Goal: Transaction & Acquisition: Book appointment/travel/reservation

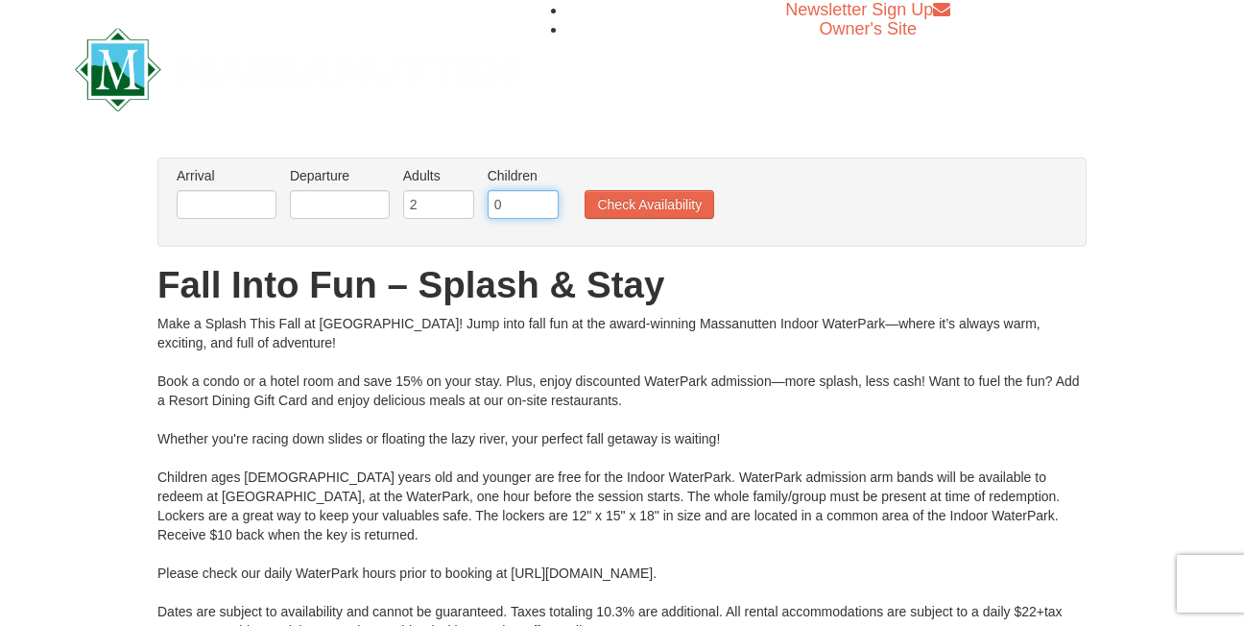
click at [543, 205] on input "0" at bounding box center [523, 204] width 71 height 29
click at [543, 196] on input "1" at bounding box center [523, 204] width 71 height 29
click at [543, 196] on input "2" at bounding box center [523, 204] width 71 height 29
type input "3"
click at [543, 196] on input "3" at bounding box center [523, 204] width 71 height 29
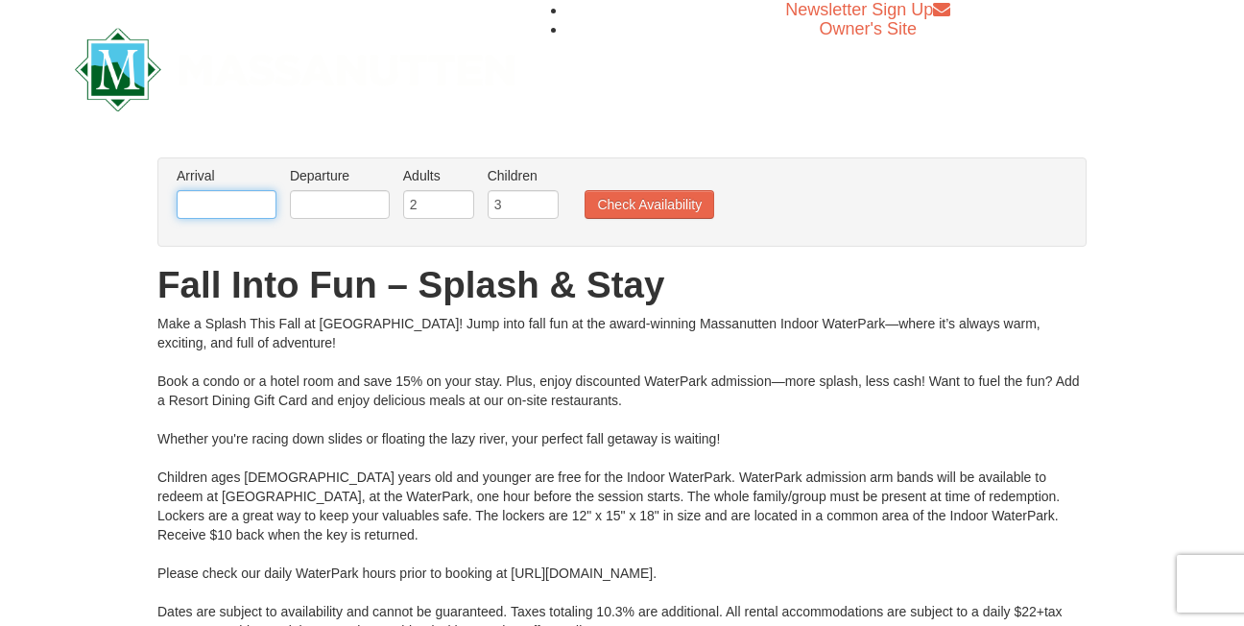
click at [231, 201] on input "text" at bounding box center [227, 204] width 100 height 29
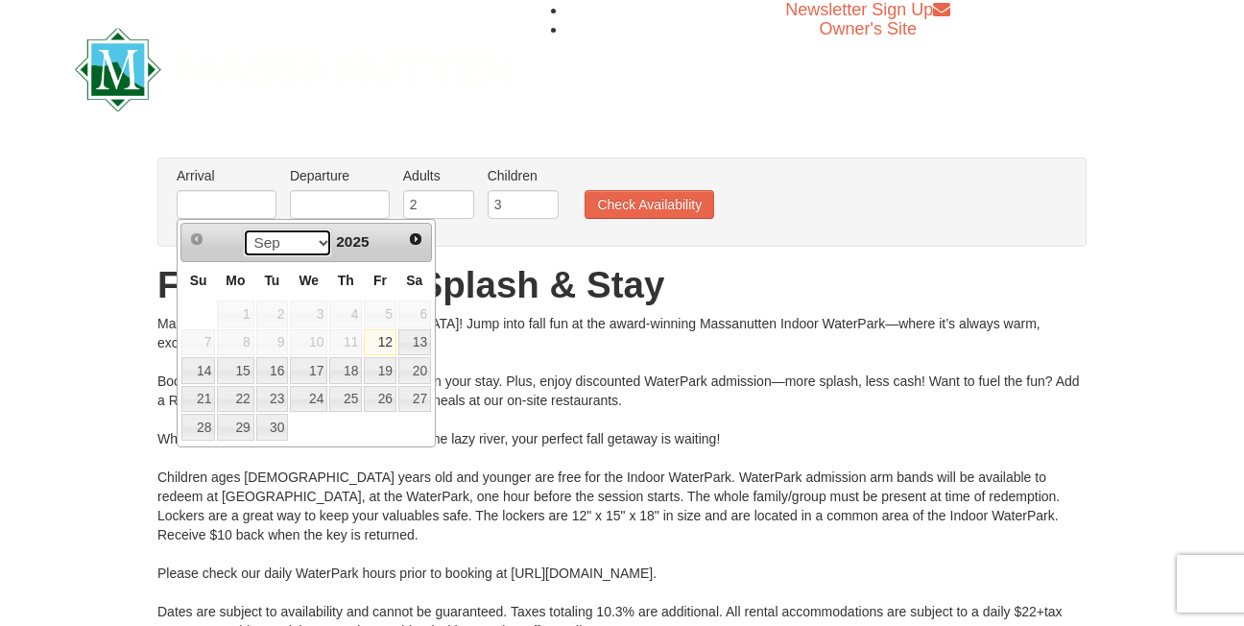
click at [318, 239] on select "Sep Oct Nov Dec" at bounding box center [287, 242] width 89 height 29
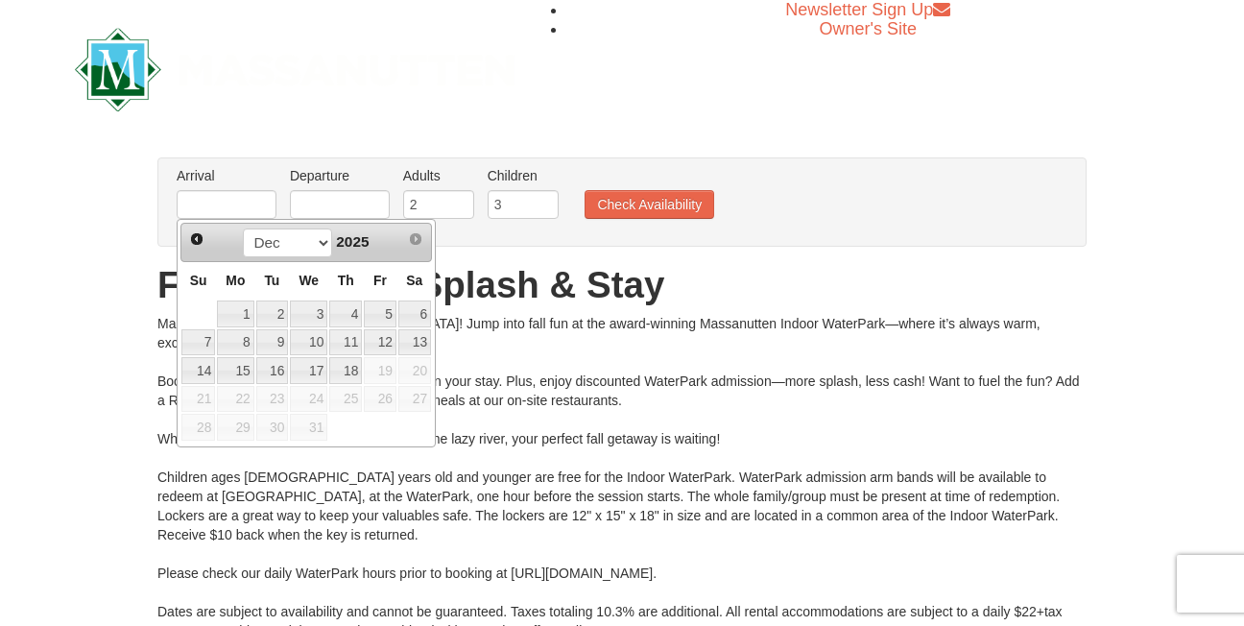
click at [240, 428] on span "29" at bounding box center [235, 427] width 36 height 27
click at [306, 317] on link "3" at bounding box center [308, 313] width 37 height 27
type input "[DATE]"
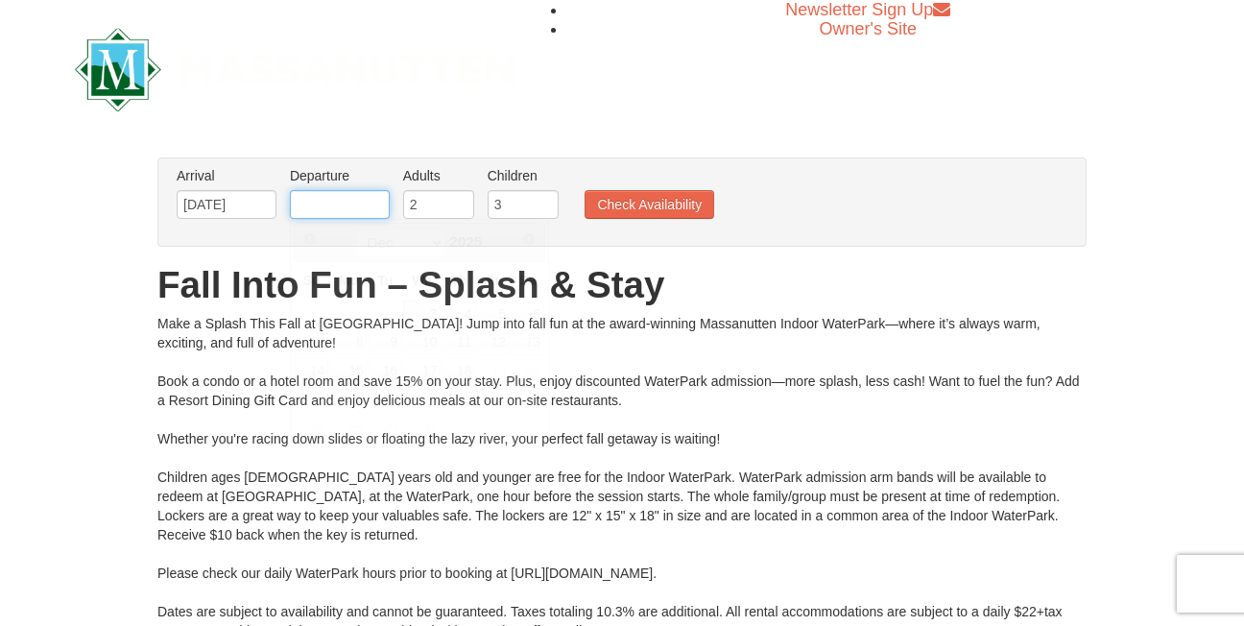
click at [364, 207] on input "text" at bounding box center [340, 204] width 100 height 29
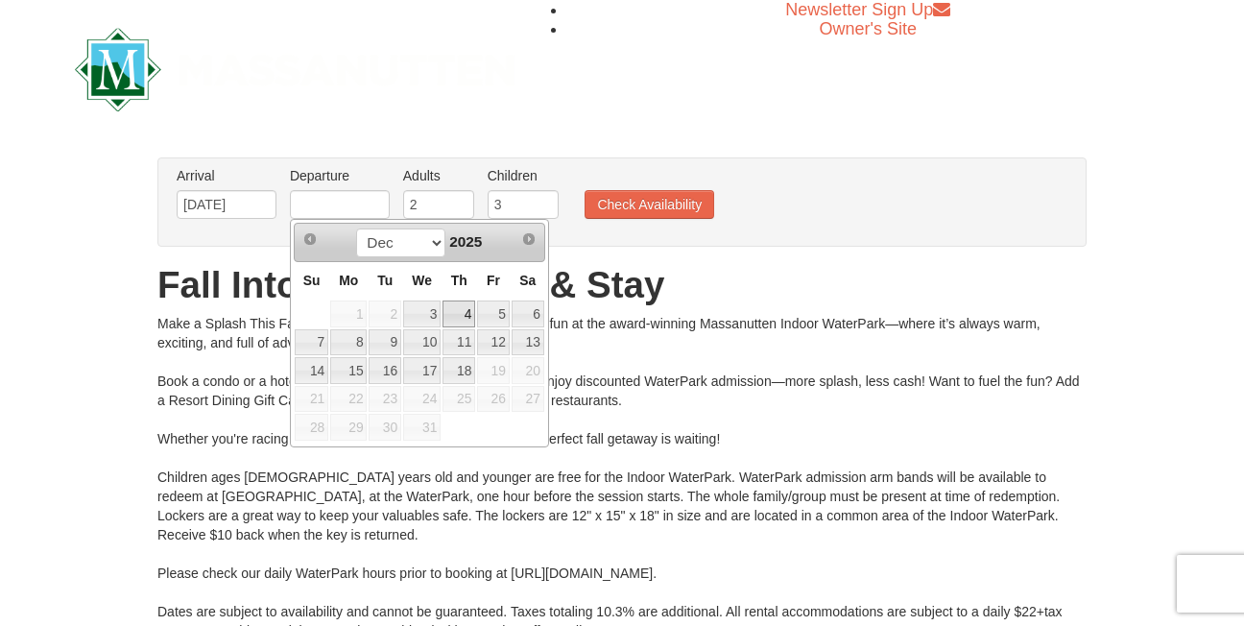
click at [459, 309] on link "4" at bounding box center [459, 313] width 33 height 27
type input "[DATE]"
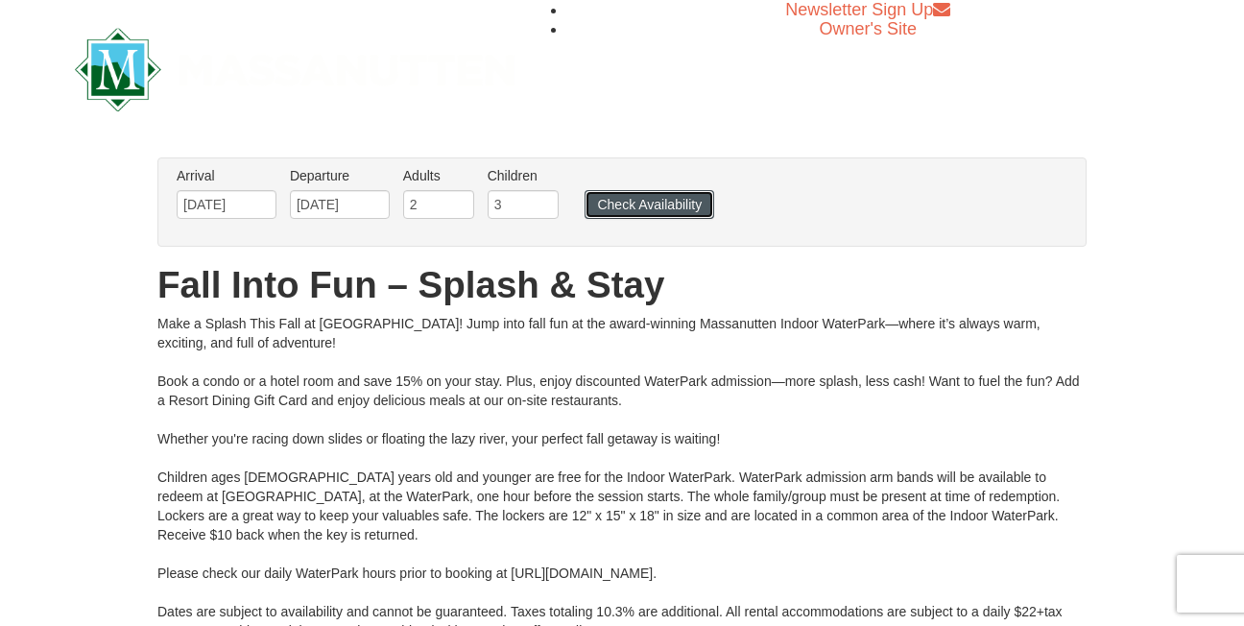
click at [612, 206] on button "Check Availability" at bounding box center [650, 204] width 130 height 29
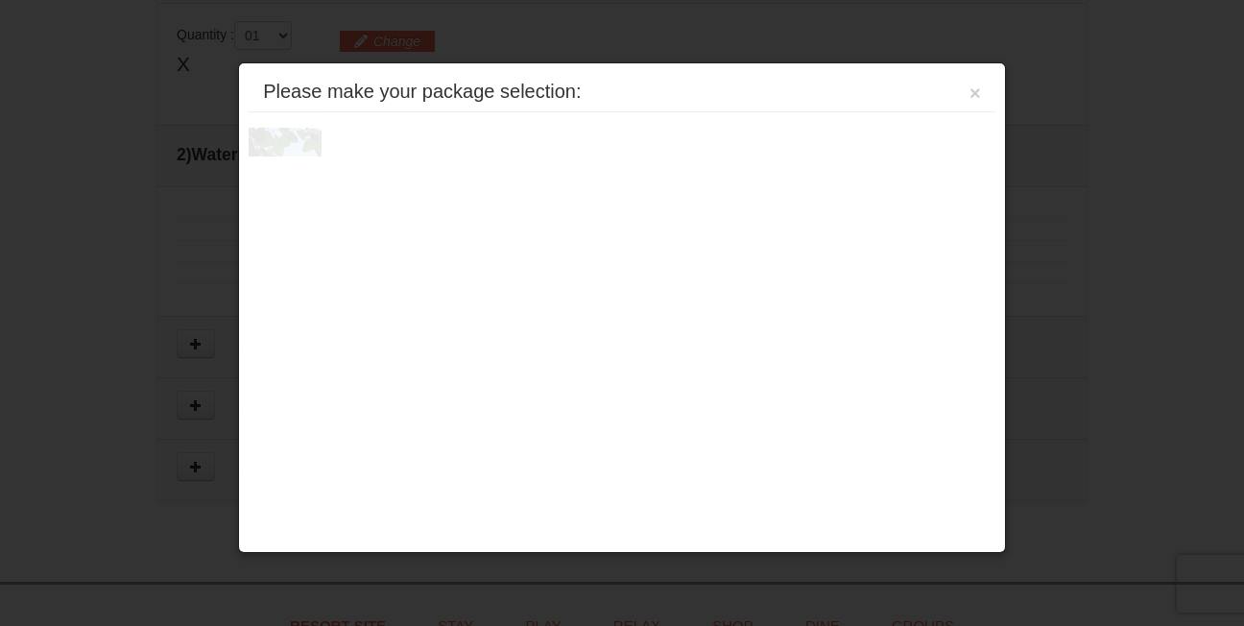
scroll to position [823, 0]
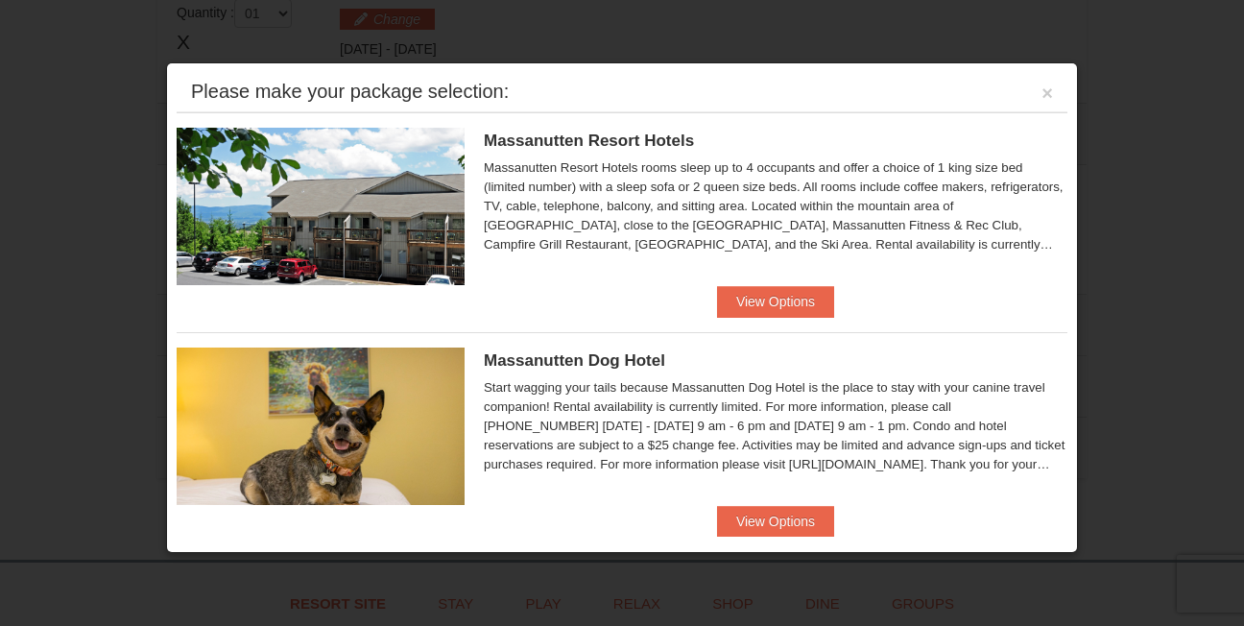
drag, startPoint x: 0, startPoint y: 0, endPoint x: 629, endPoint y: 208, distance: 662.4
click at [613, 206] on div "Massanutten Resort Hotels rooms sleep up to 4 occupants and offer a choice of 1…" at bounding box center [776, 206] width 584 height 96
click at [740, 291] on button "View Options" at bounding box center [775, 301] width 117 height 31
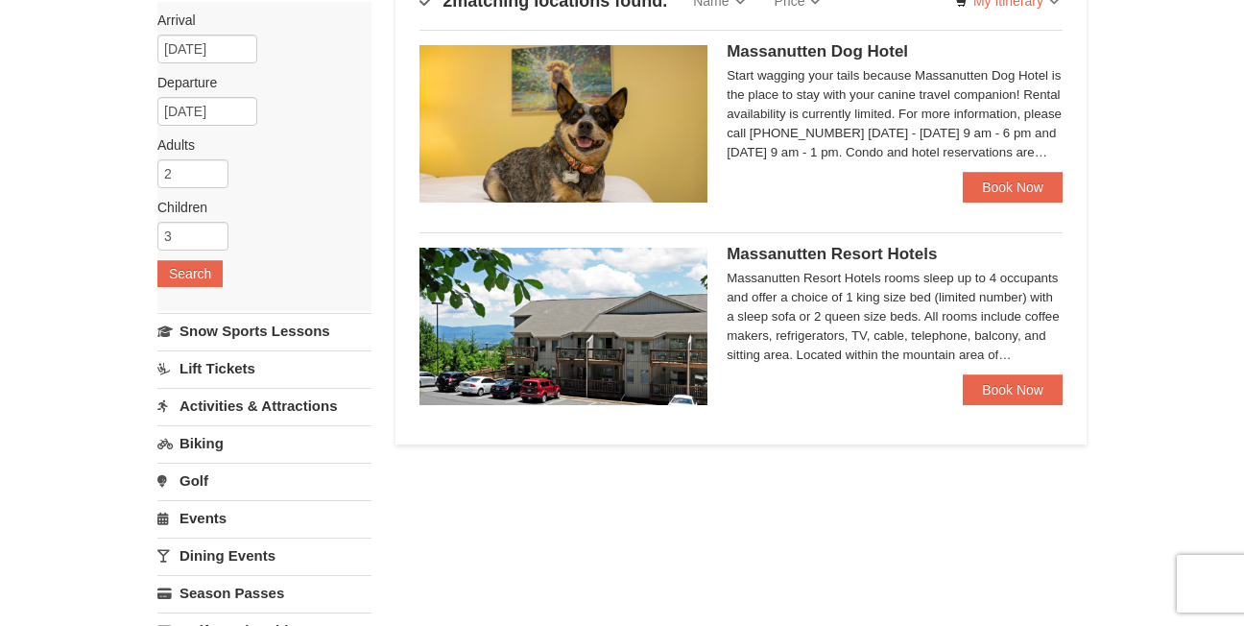
scroll to position [165, 0]
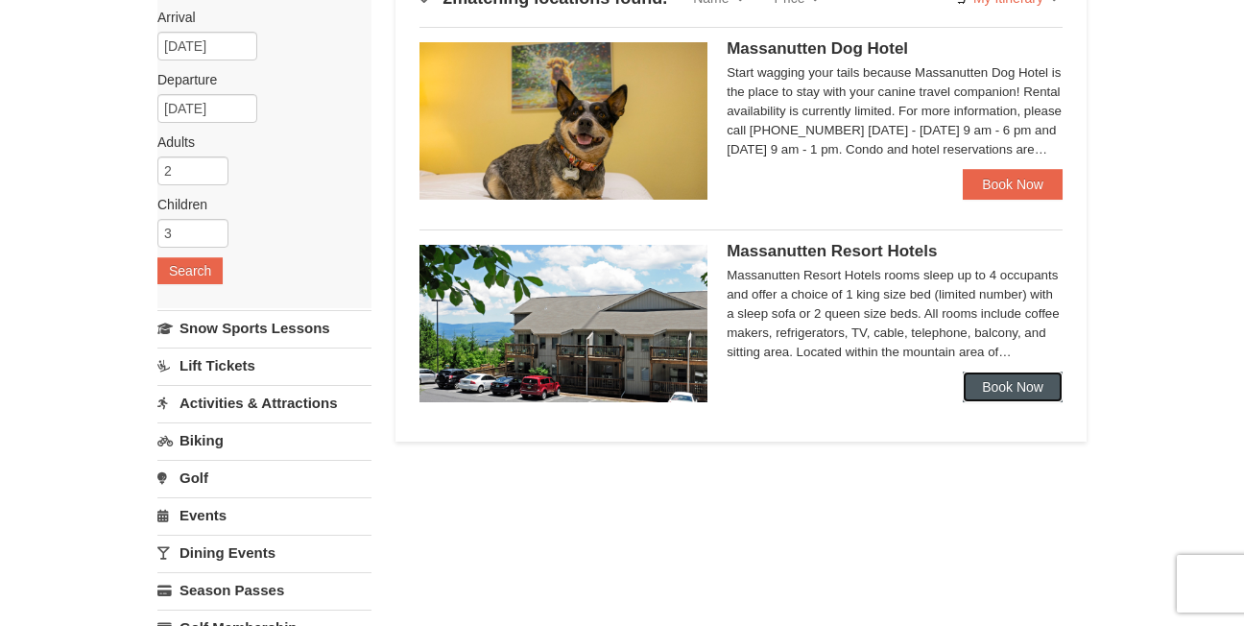
click at [1044, 394] on link "Book Now" at bounding box center [1013, 386] width 100 height 31
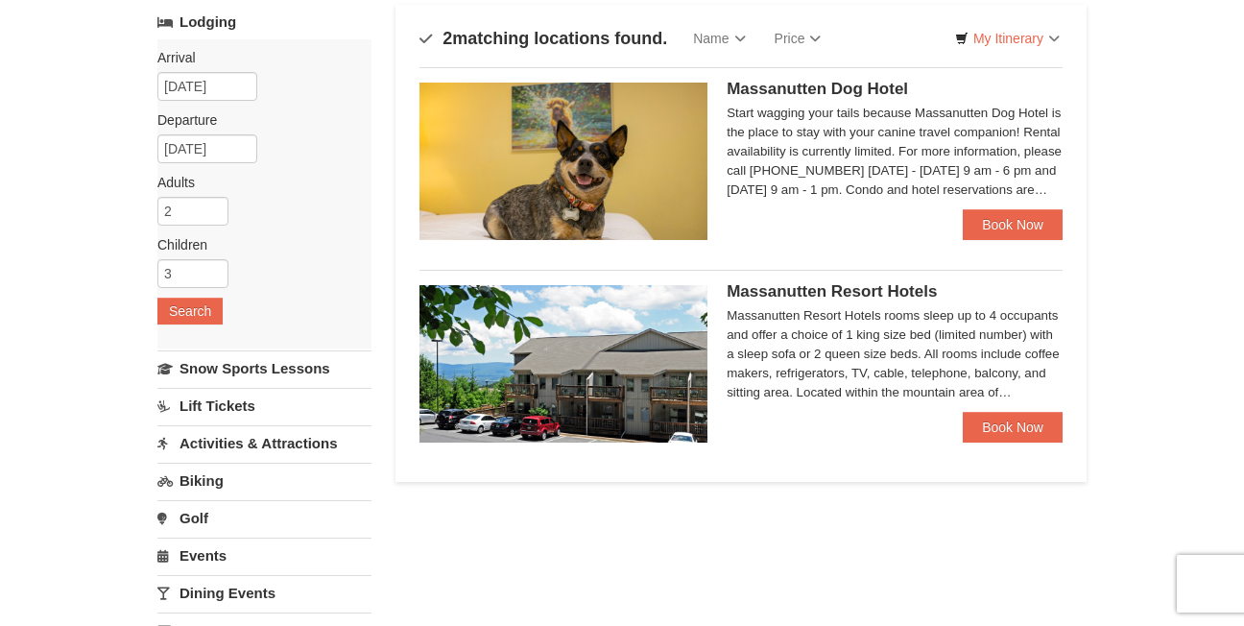
scroll to position [165, 0]
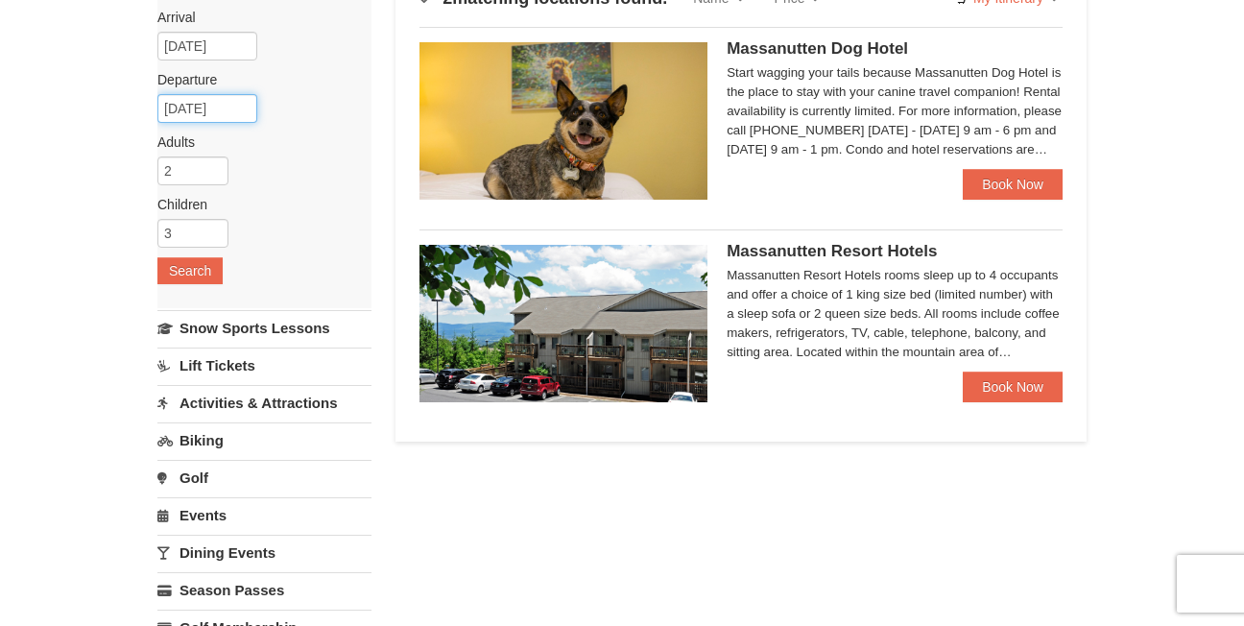
click at [211, 111] on input "[DATE]" at bounding box center [207, 108] width 100 height 29
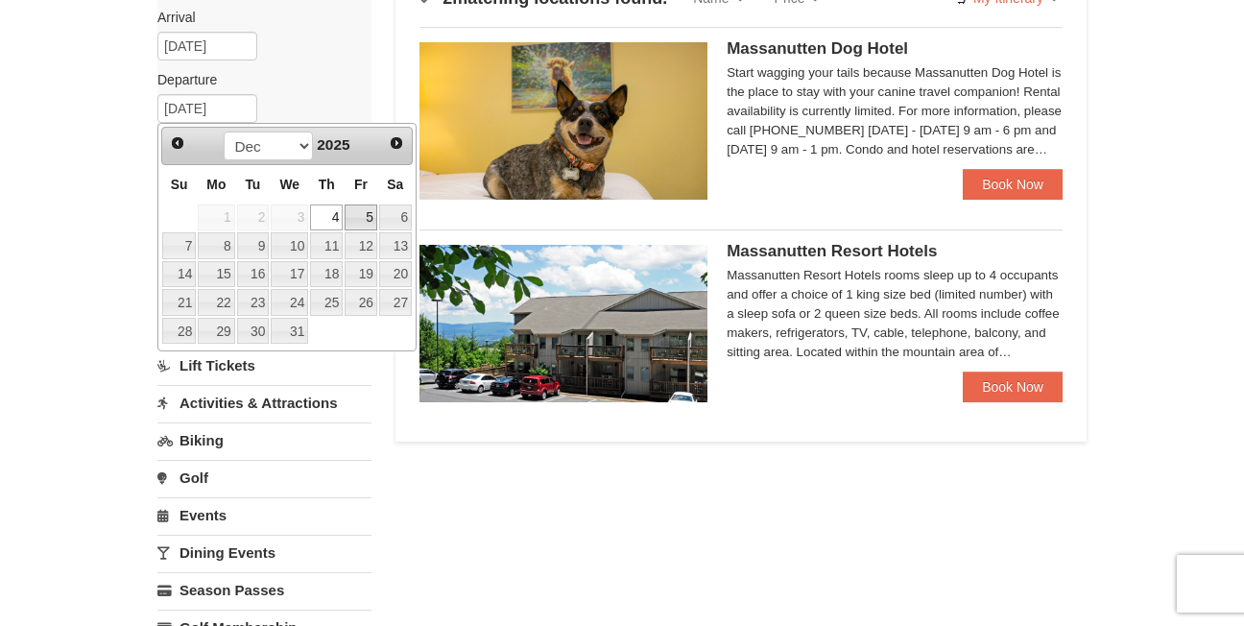
click at [361, 214] on link "5" at bounding box center [361, 217] width 33 height 27
type input "[DATE]"
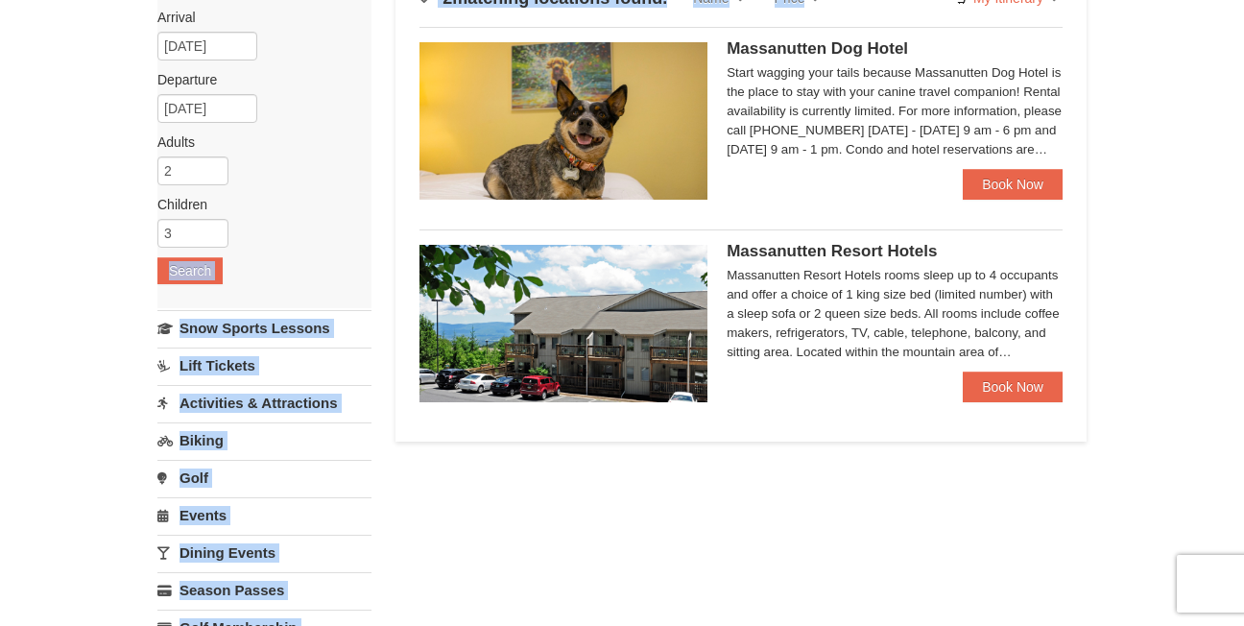
drag, startPoint x: 362, startPoint y: 216, endPoint x: 482, endPoint y: 217, distance: 120.0
click at [482, 217] on div "Lodging Arrival Please format dates MM/DD/YYYY Please format dates MM/DD/YYYY 1…" at bounding box center [621, 458] width 929 height 988
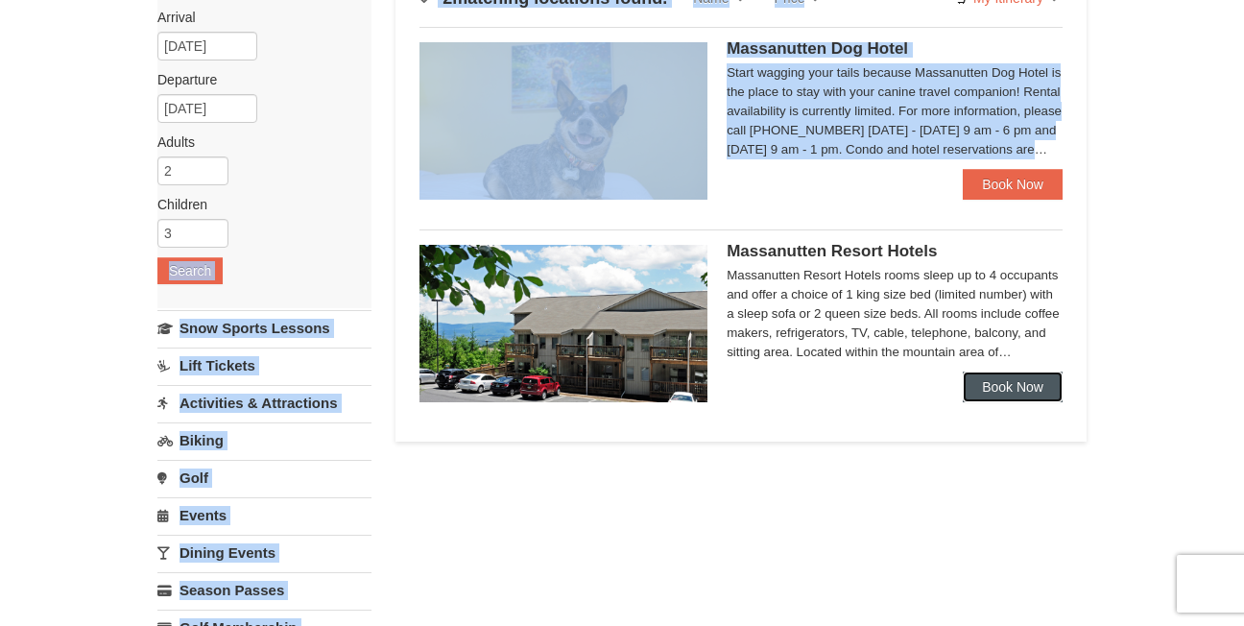
click at [998, 376] on link "Book Now" at bounding box center [1013, 386] width 100 height 31
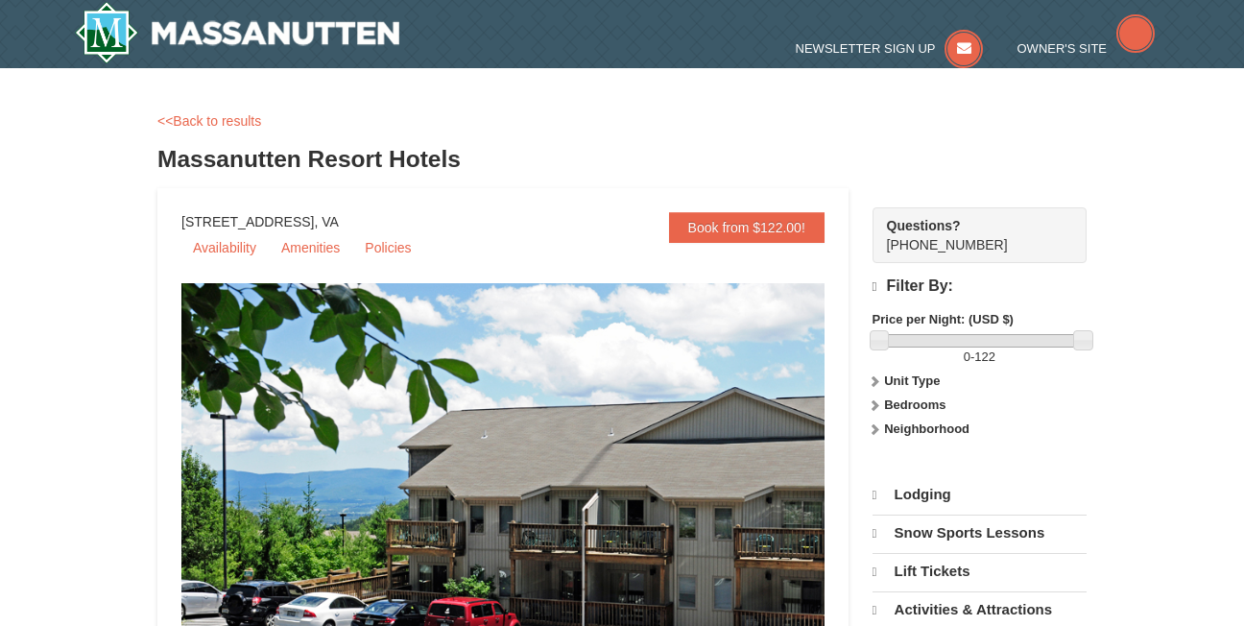
select select "9"
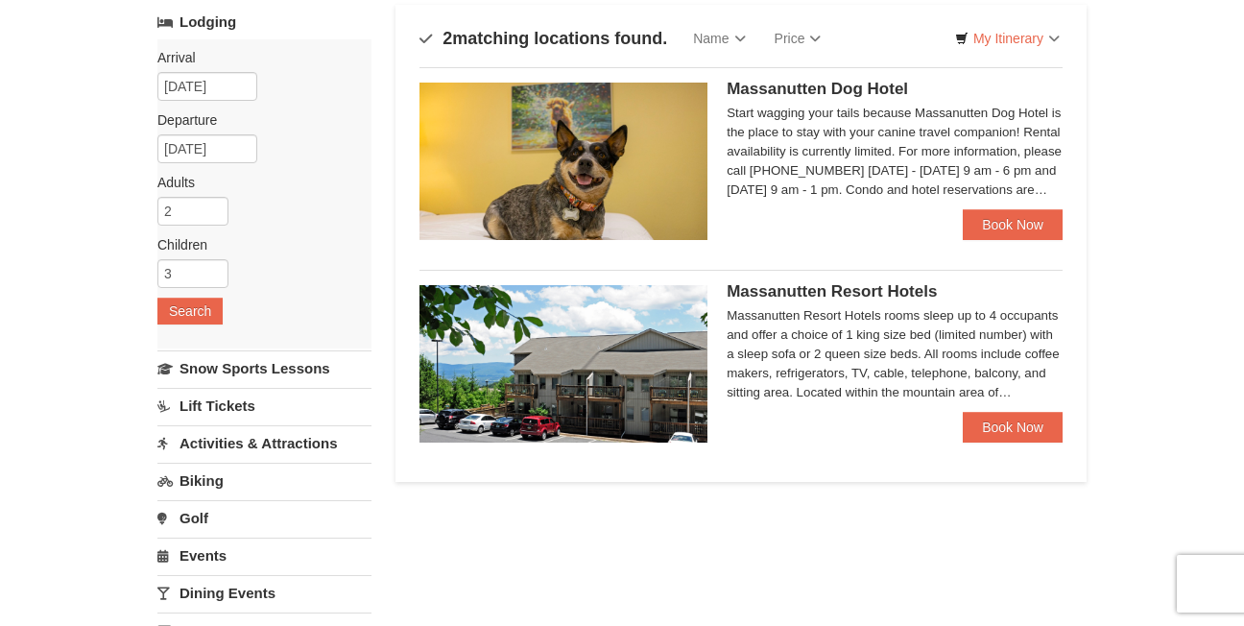
scroll to position [165, 0]
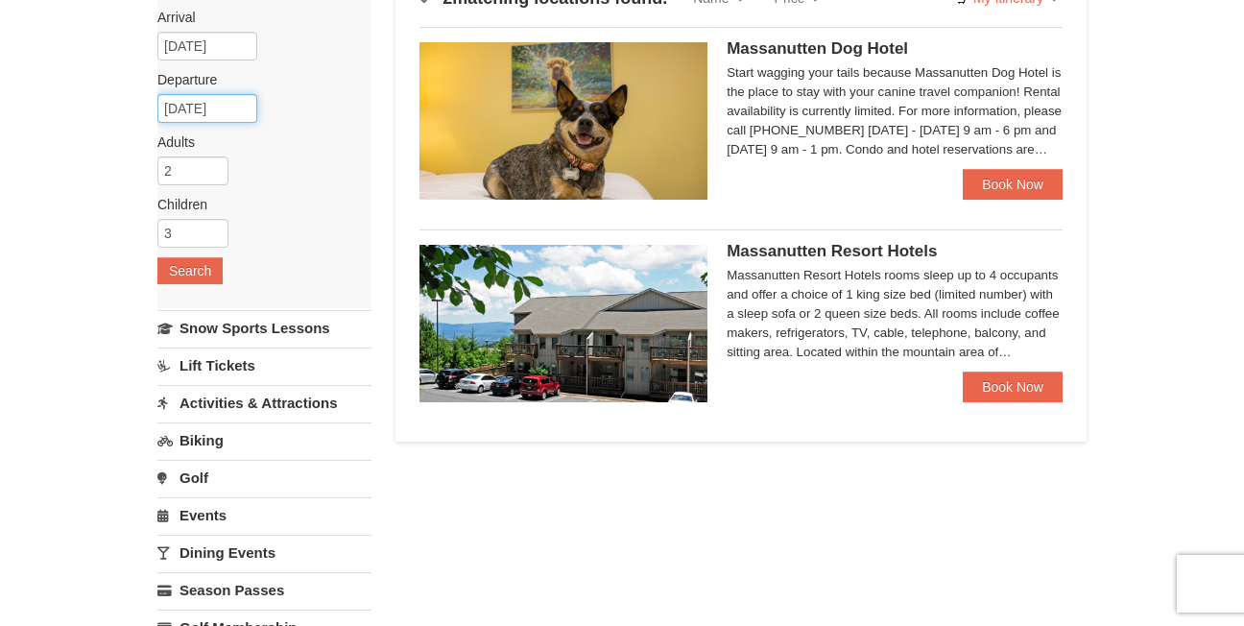
click at [190, 112] on input "12/04/2025" at bounding box center [207, 108] width 100 height 29
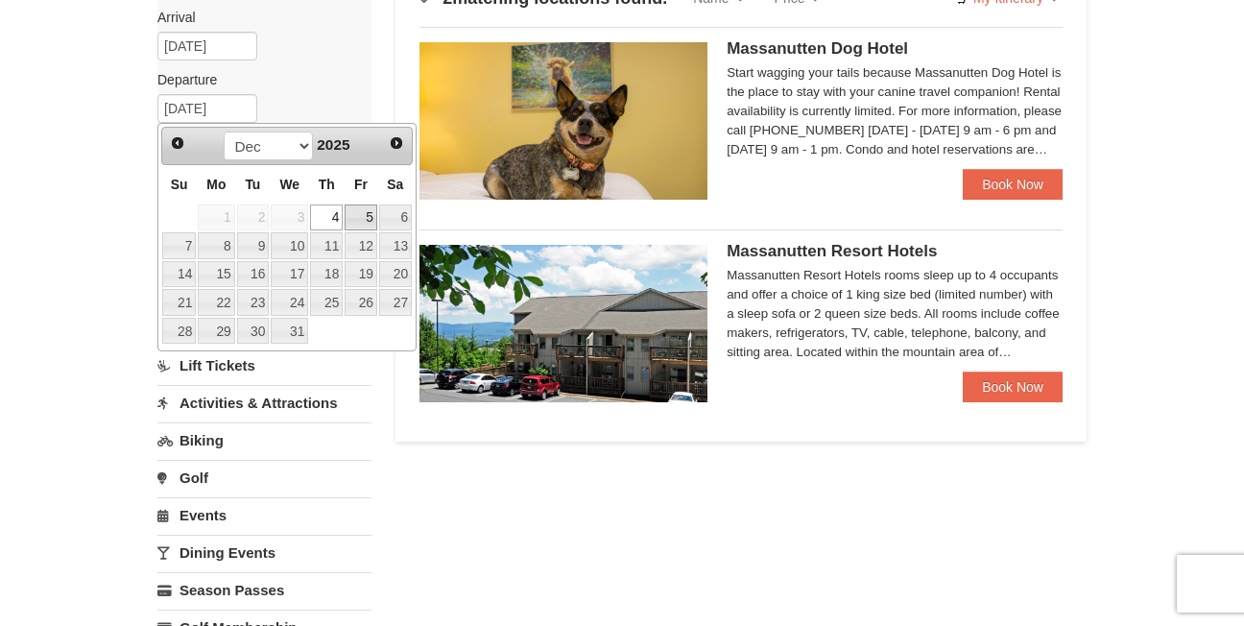
click at [353, 219] on link "5" at bounding box center [361, 217] width 33 height 27
type input "[DATE]"
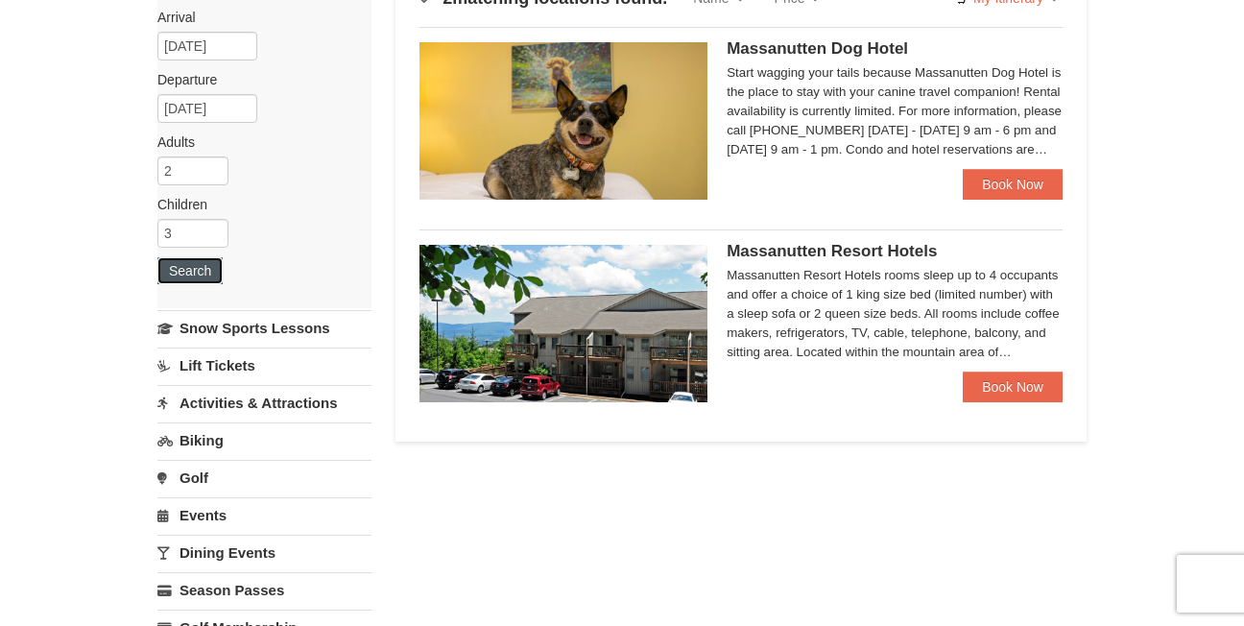
click at [213, 273] on button "Search" at bounding box center [189, 270] width 65 height 27
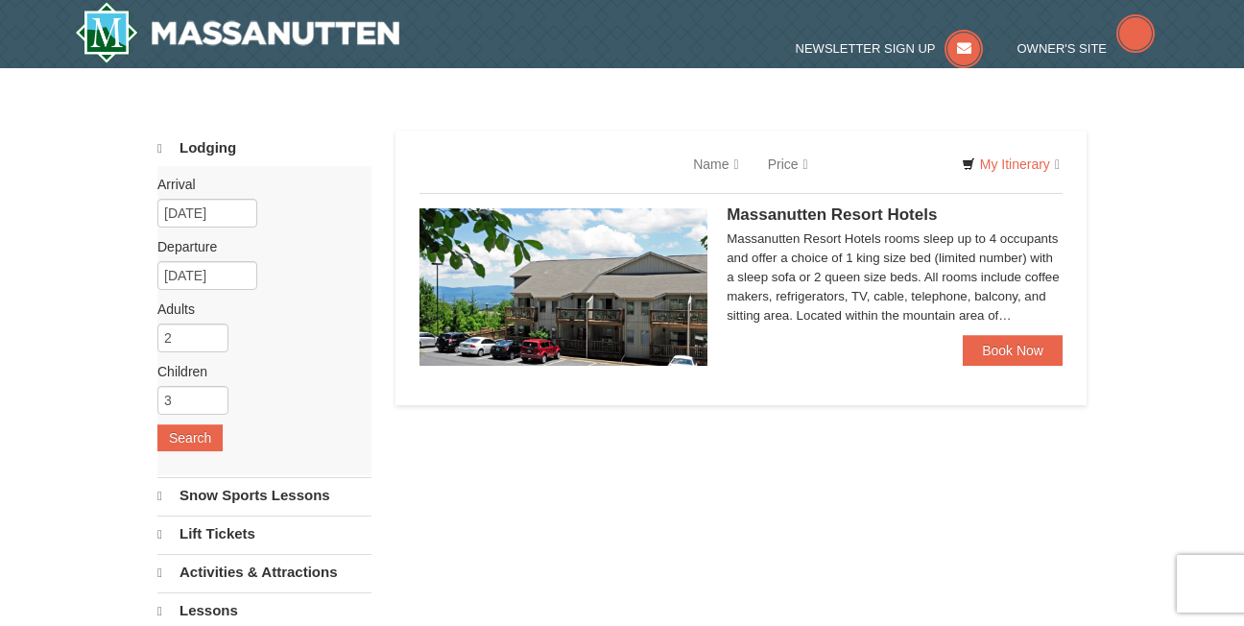
select select "9"
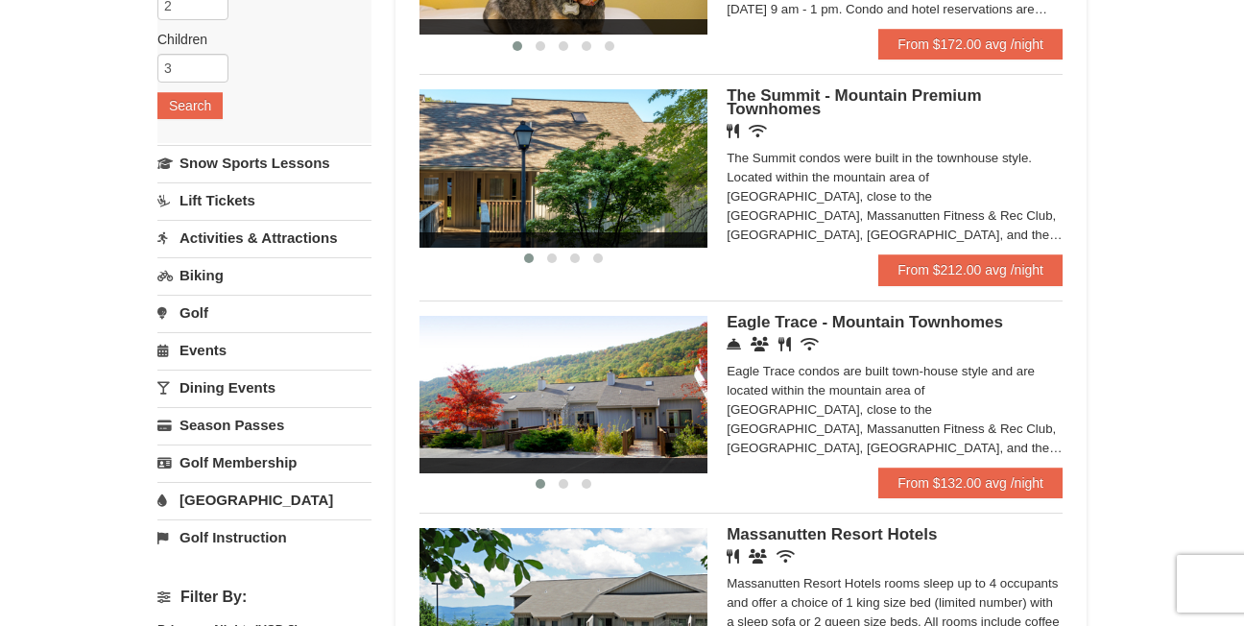
scroll to position [349, 0]
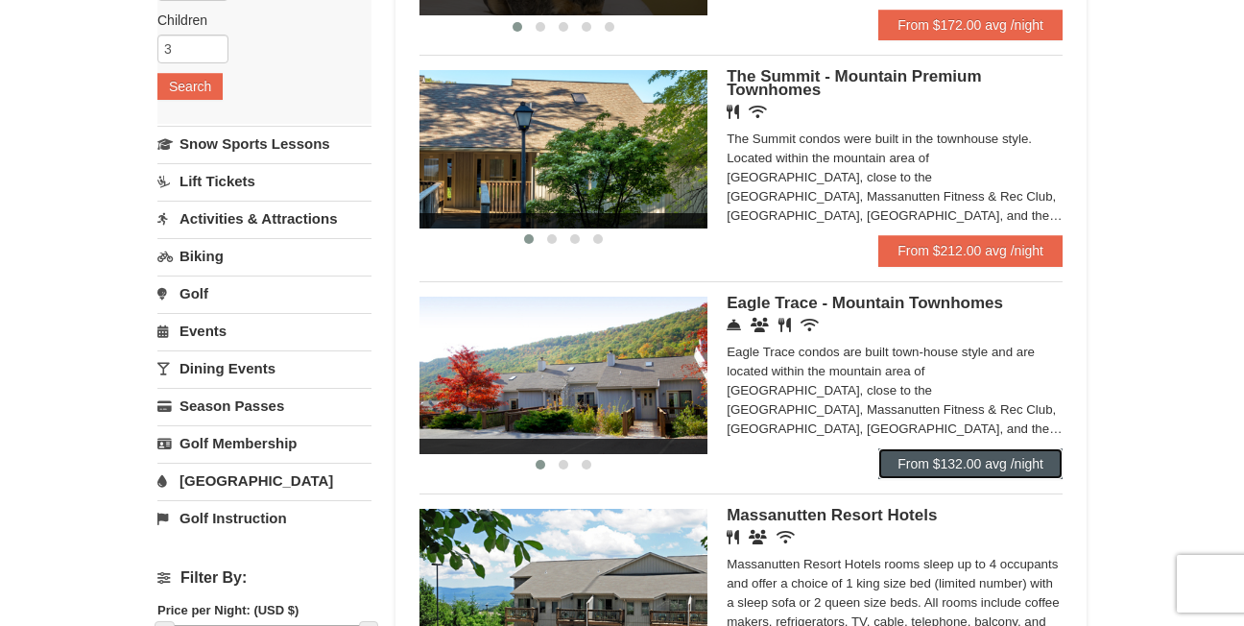
click at [1032, 468] on link "From $132.00 avg /night" at bounding box center [970, 463] width 184 height 31
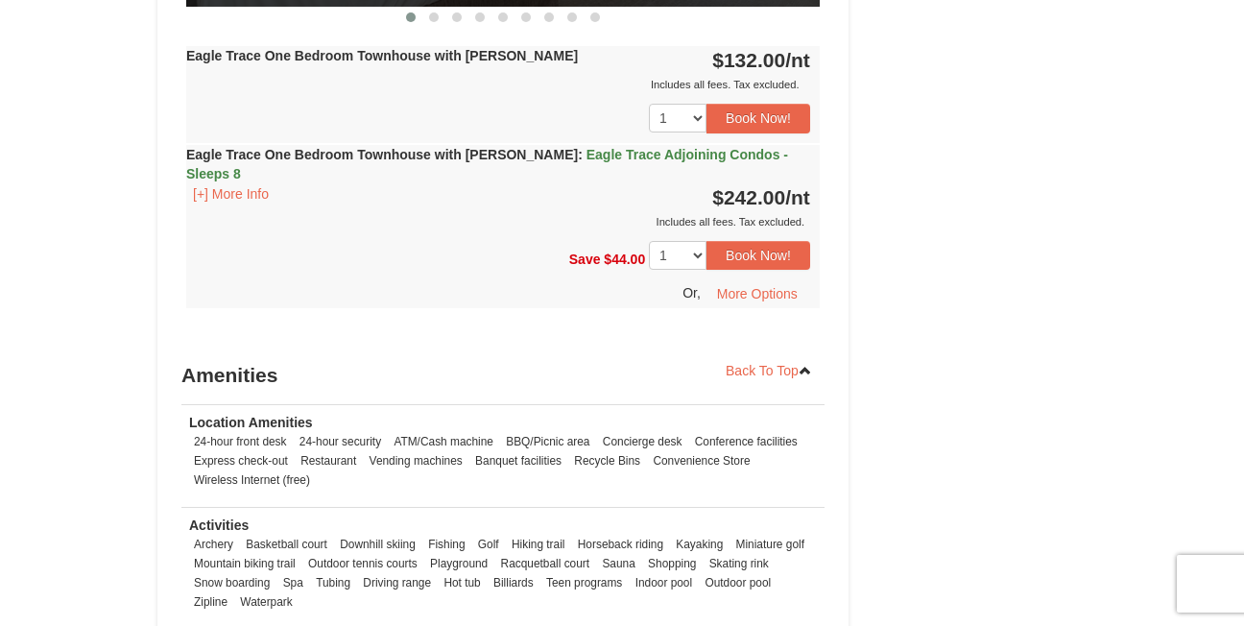
scroll to position [1924, 0]
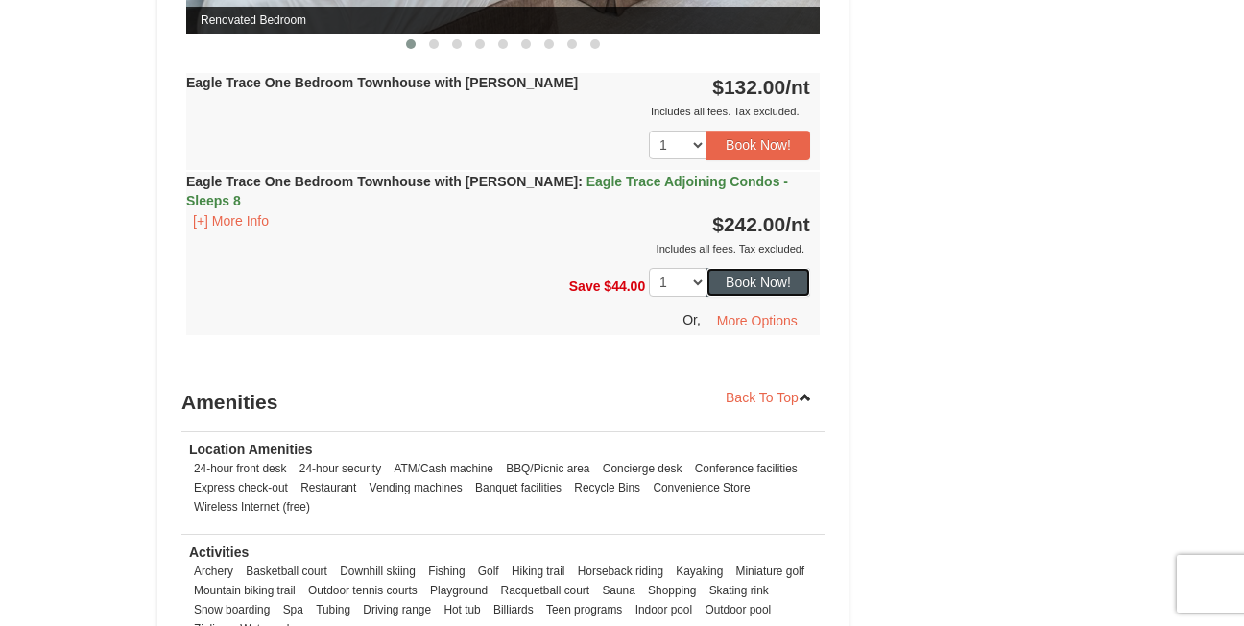
click at [743, 268] on button "Book Now!" at bounding box center [759, 282] width 104 height 29
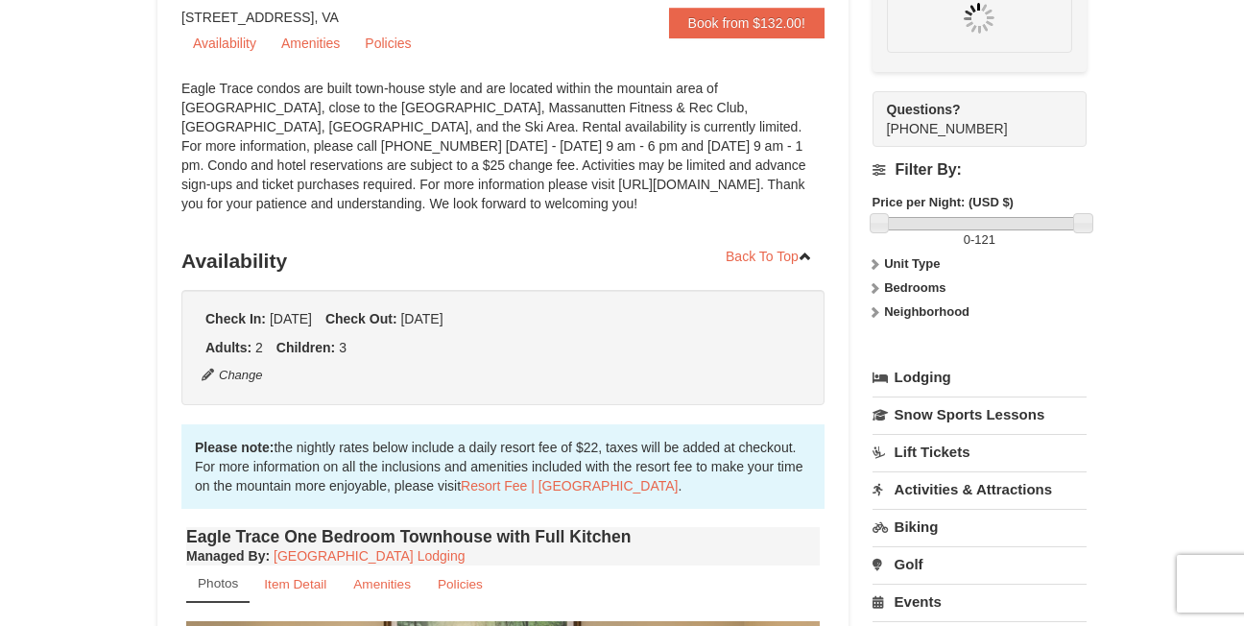
scroll to position [187, 0]
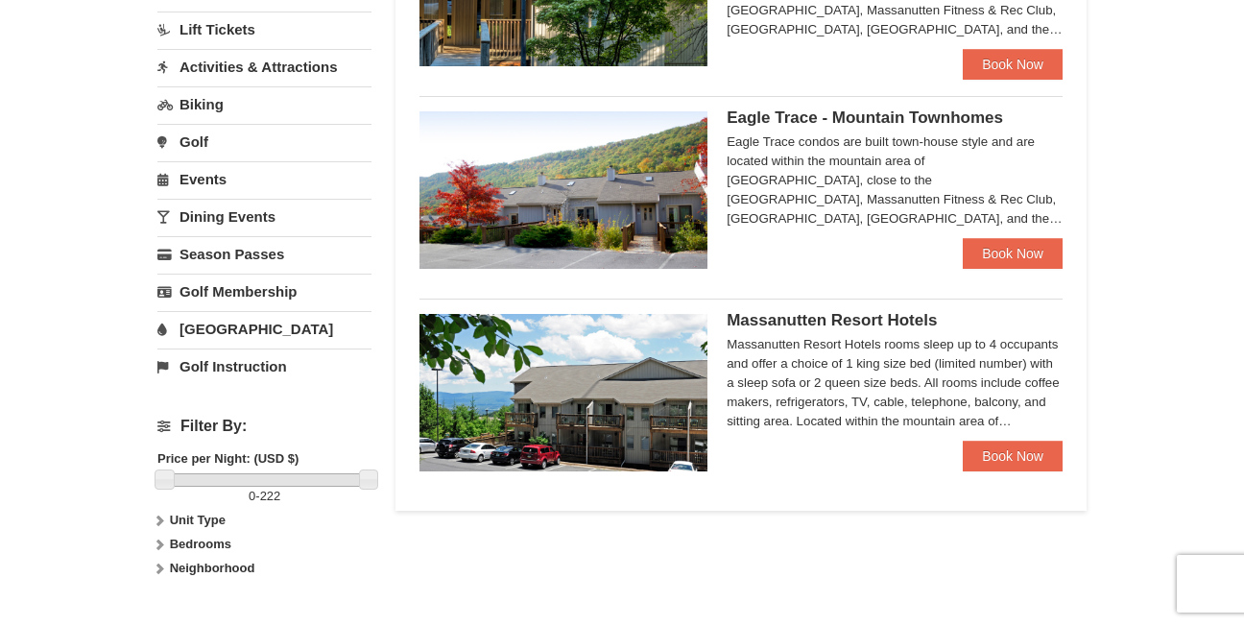
scroll to position [515, 0]
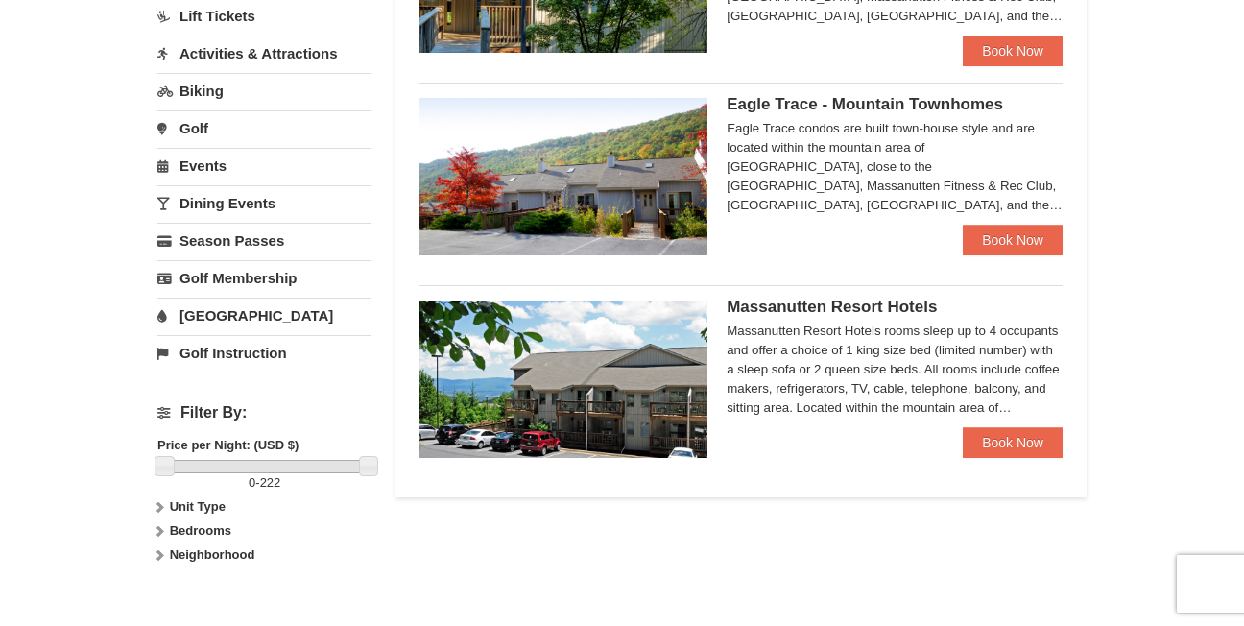
click at [1034, 426] on div "Massanutten Resort Hotels Massanutten Resort Hotels rooms sleep up to 4 occupan…" at bounding box center [895, 363] width 336 height 127
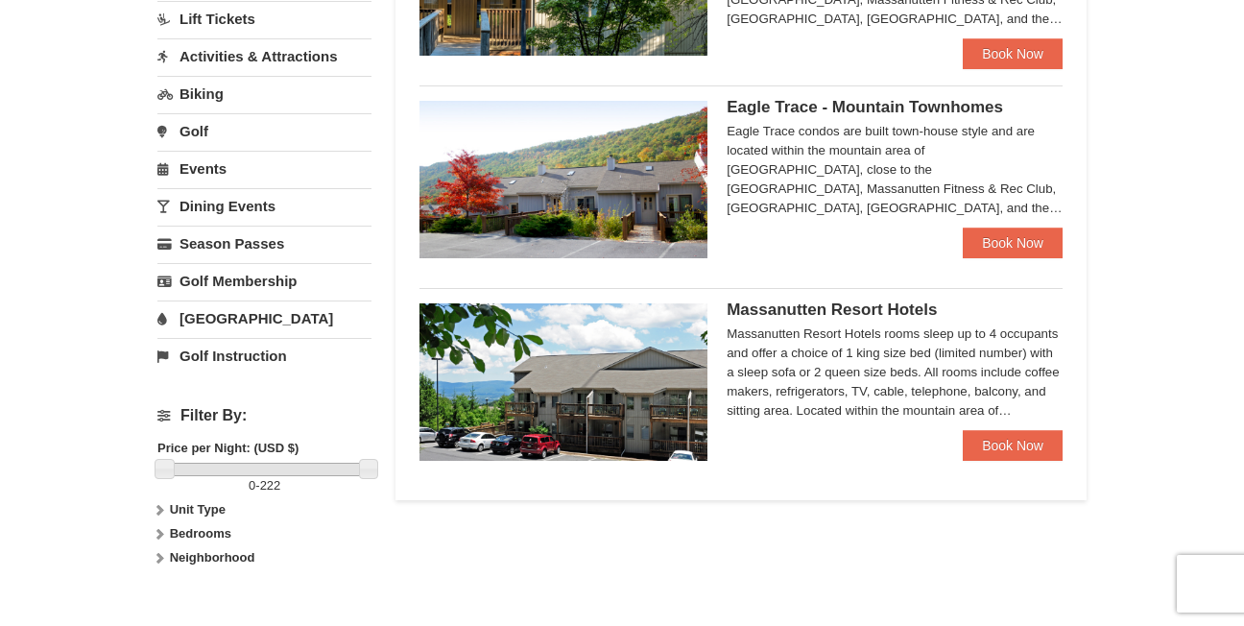
scroll to position [515, 0]
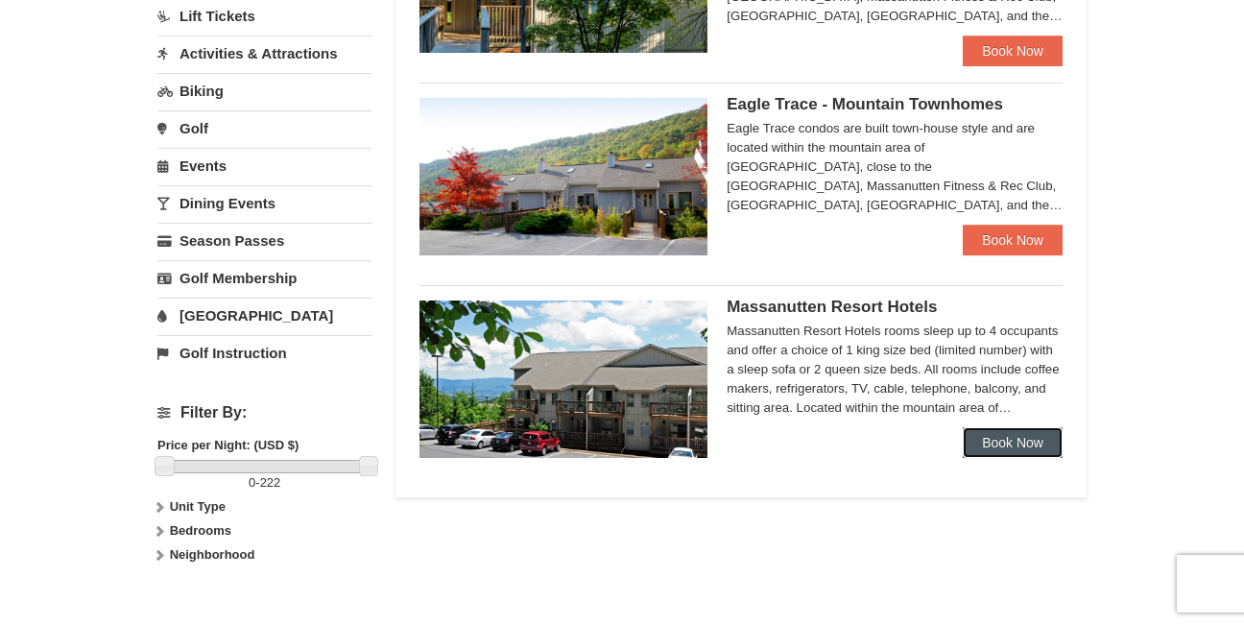
click at [980, 442] on link "Book Now" at bounding box center [1013, 442] width 100 height 31
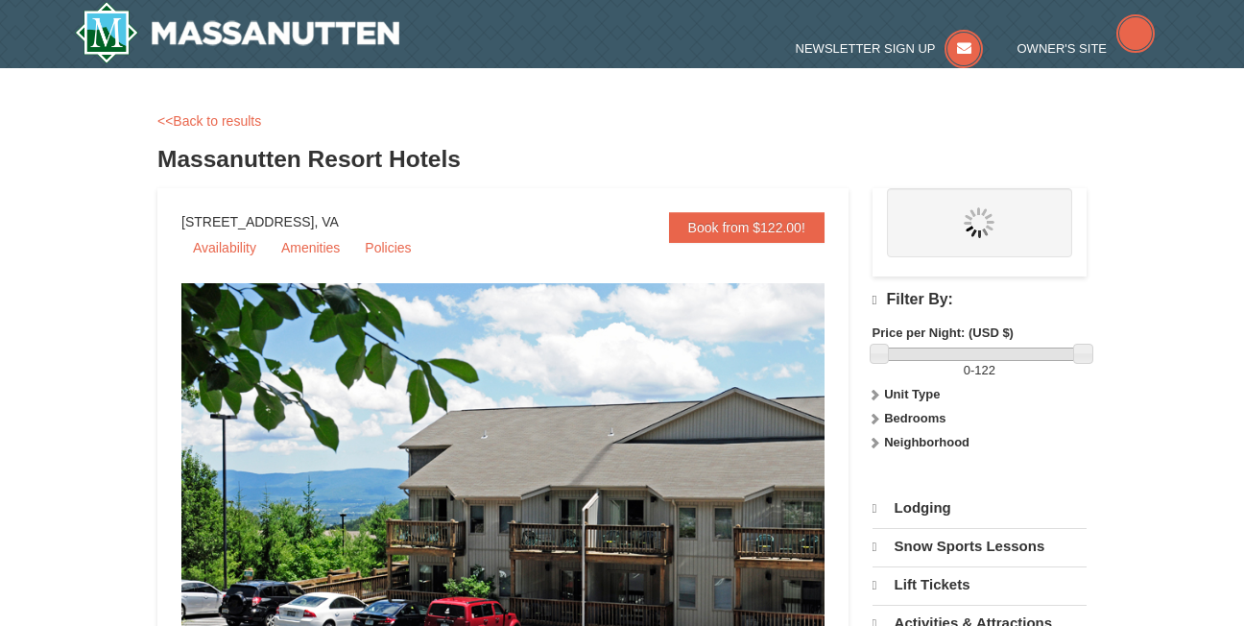
select select "9"
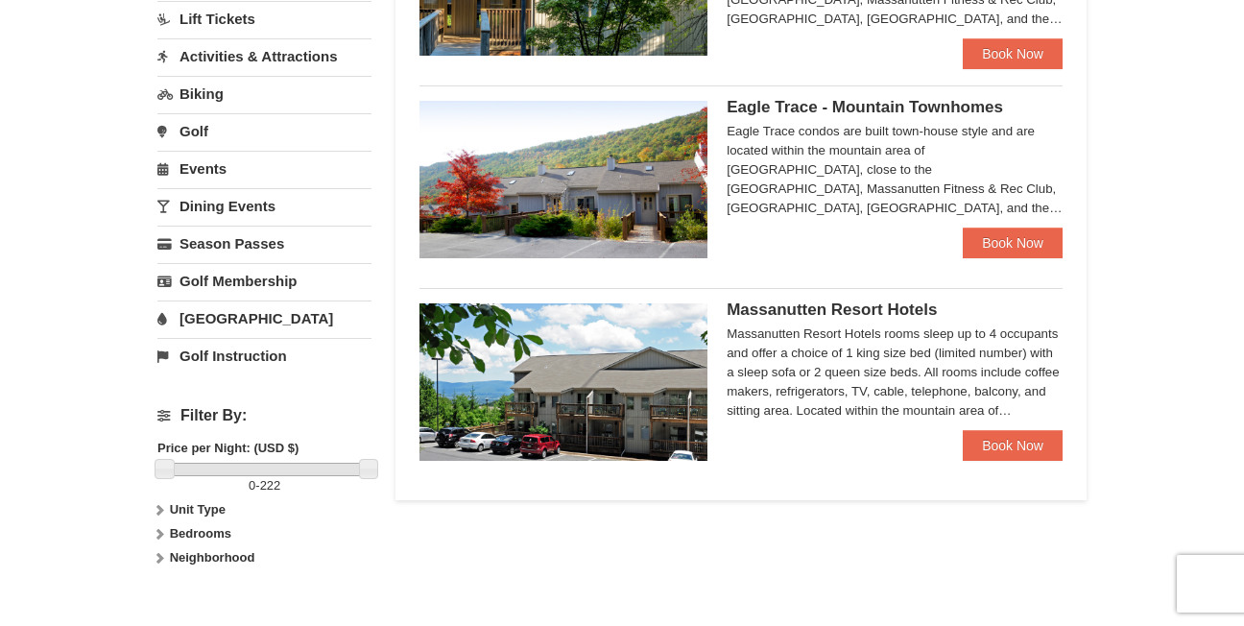
scroll to position [515, 0]
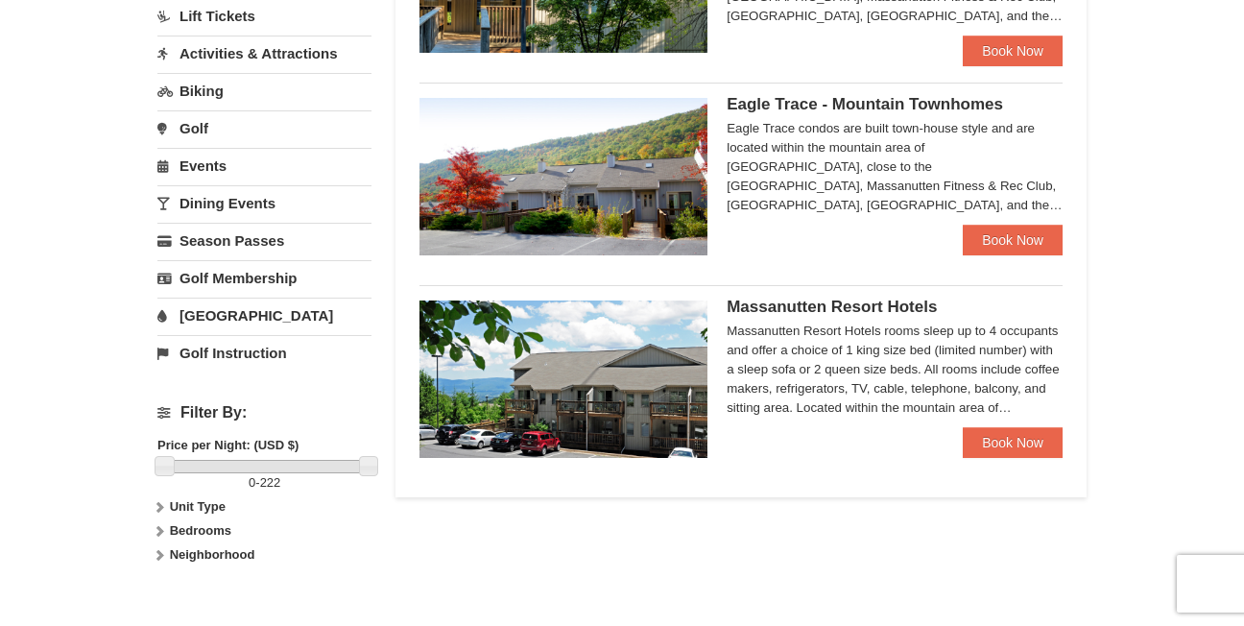
click at [204, 307] on link "[GEOGRAPHIC_DATA]" at bounding box center [264, 316] width 214 height 36
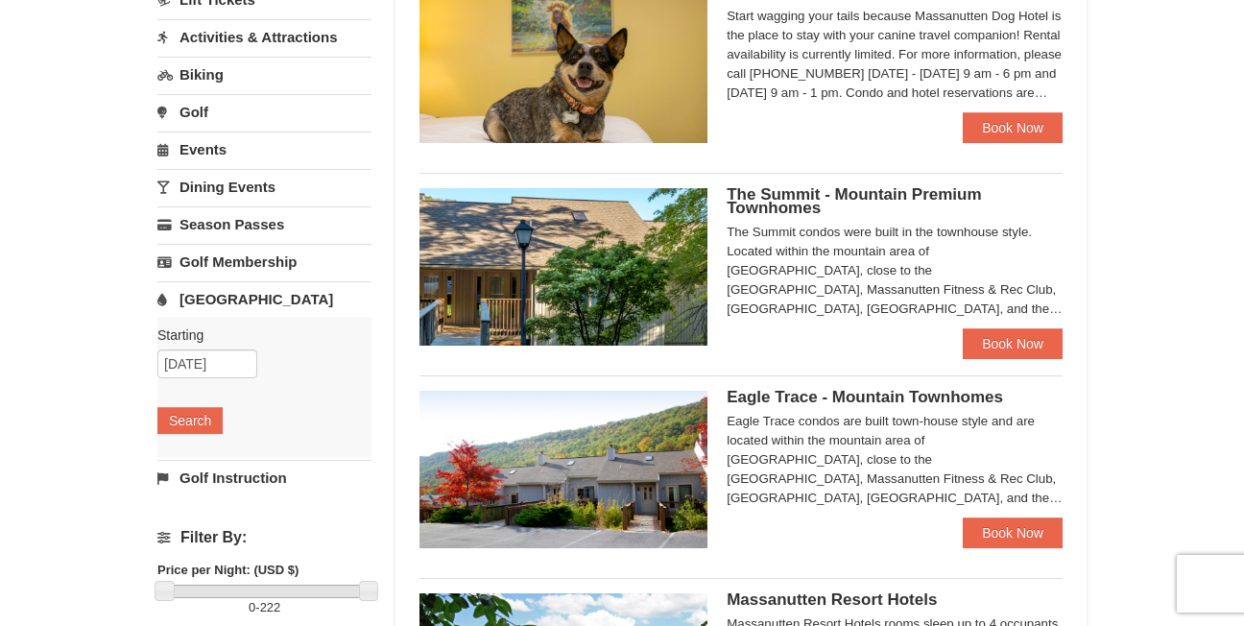
scroll to position [205, 0]
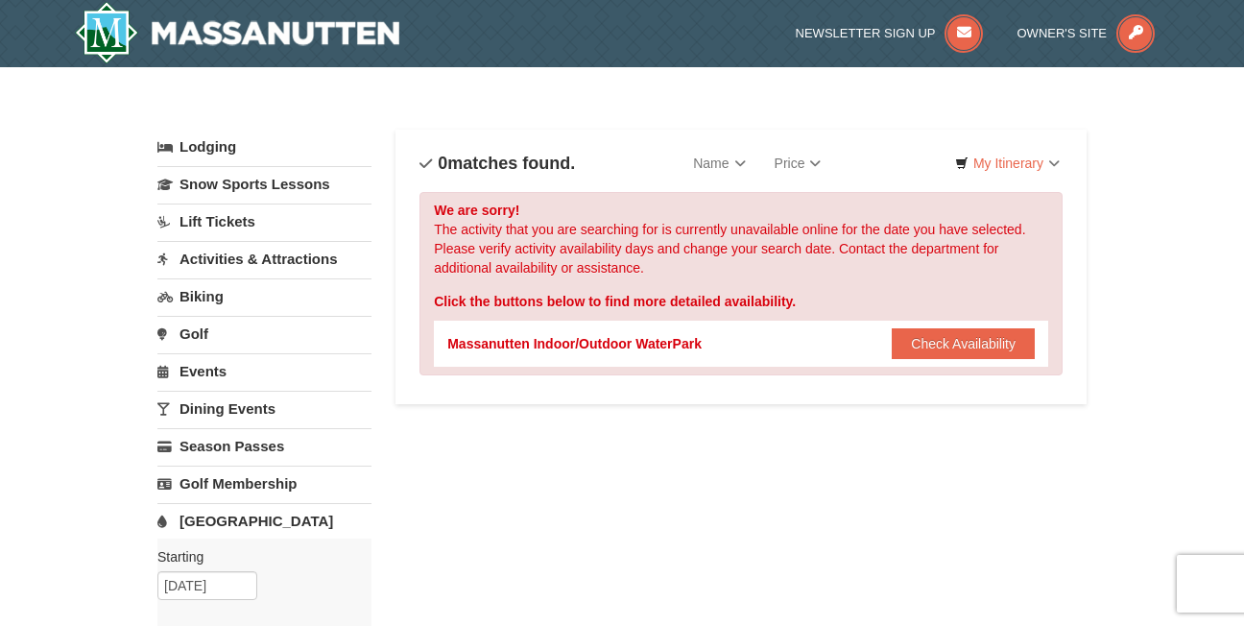
click at [303, 512] on link "[GEOGRAPHIC_DATA]" at bounding box center [264, 521] width 214 height 36
click at [252, 524] on link "[GEOGRAPHIC_DATA]" at bounding box center [264, 521] width 214 height 36
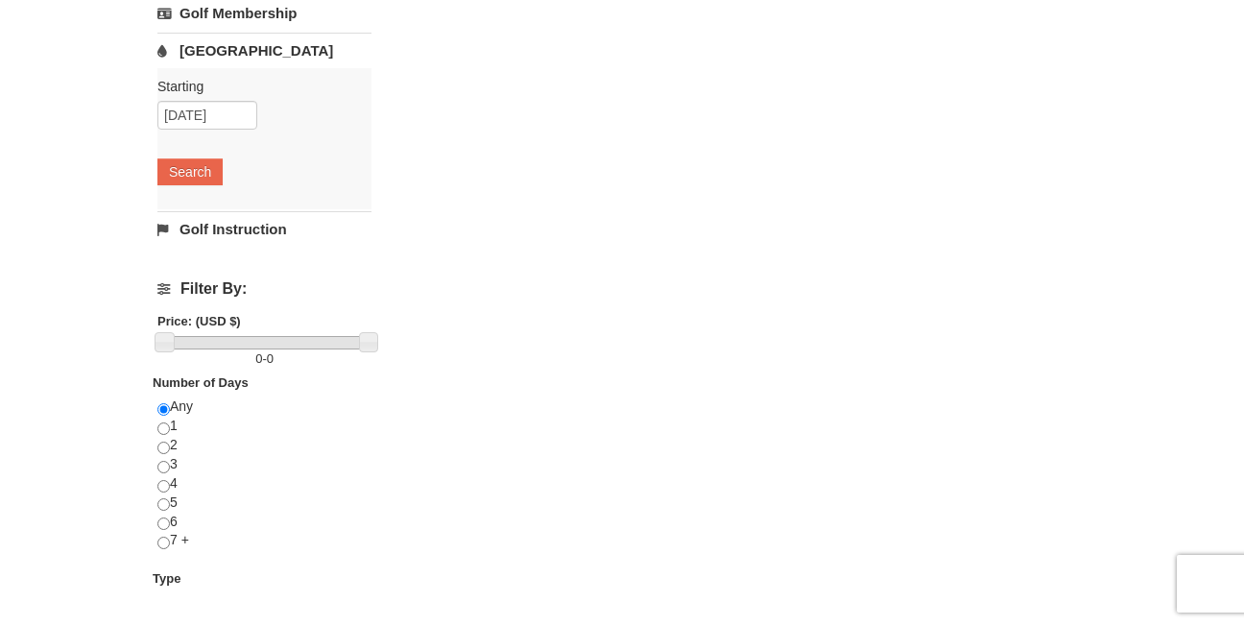
scroll to position [473, 0]
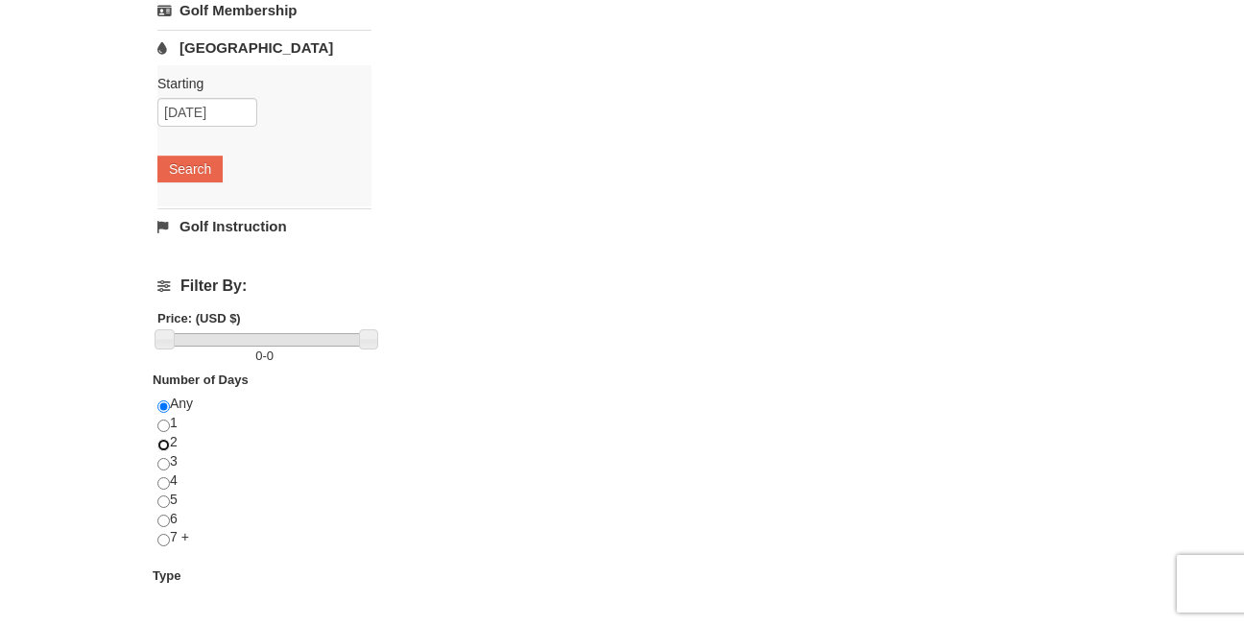
click at [165, 439] on input "radio" at bounding box center [163, 445] width 12 height 12
radio input "true"
click at [212, 159] on button "Search" at bounding box center [189, 169] width 65 height 27
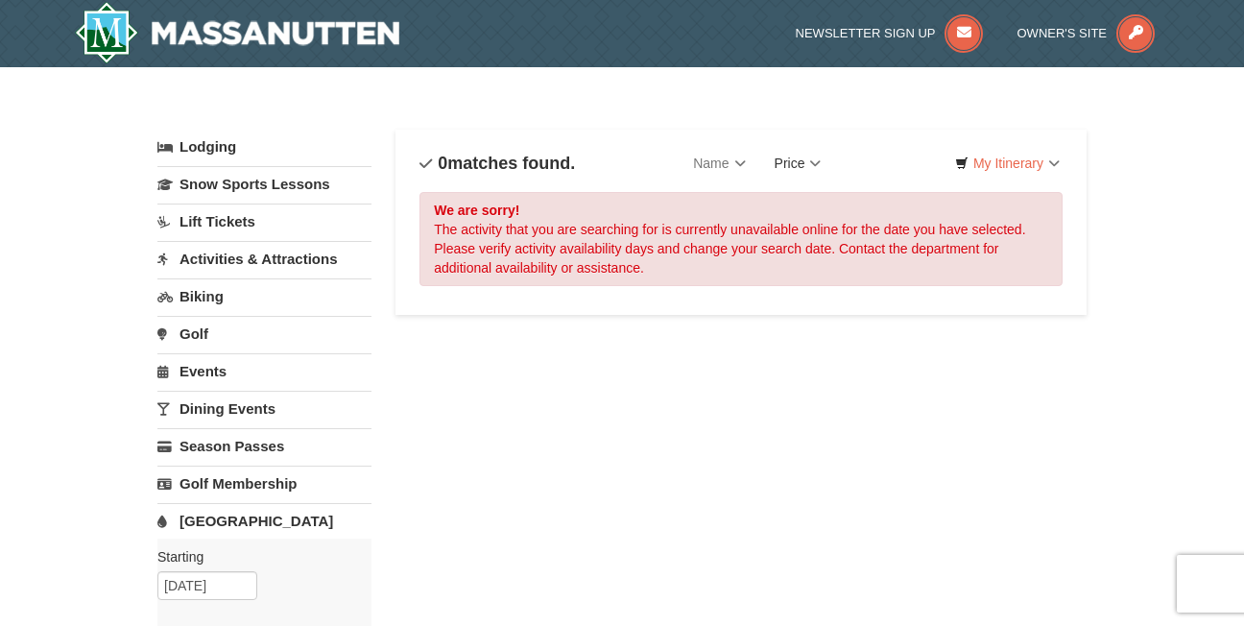
click at [819, 156] on link "Price" at bounding box center [798, 163] width 76 height 38
click at [267, 442] on link "Season Passes" at bounding box center [264, 446] width 214 height 36
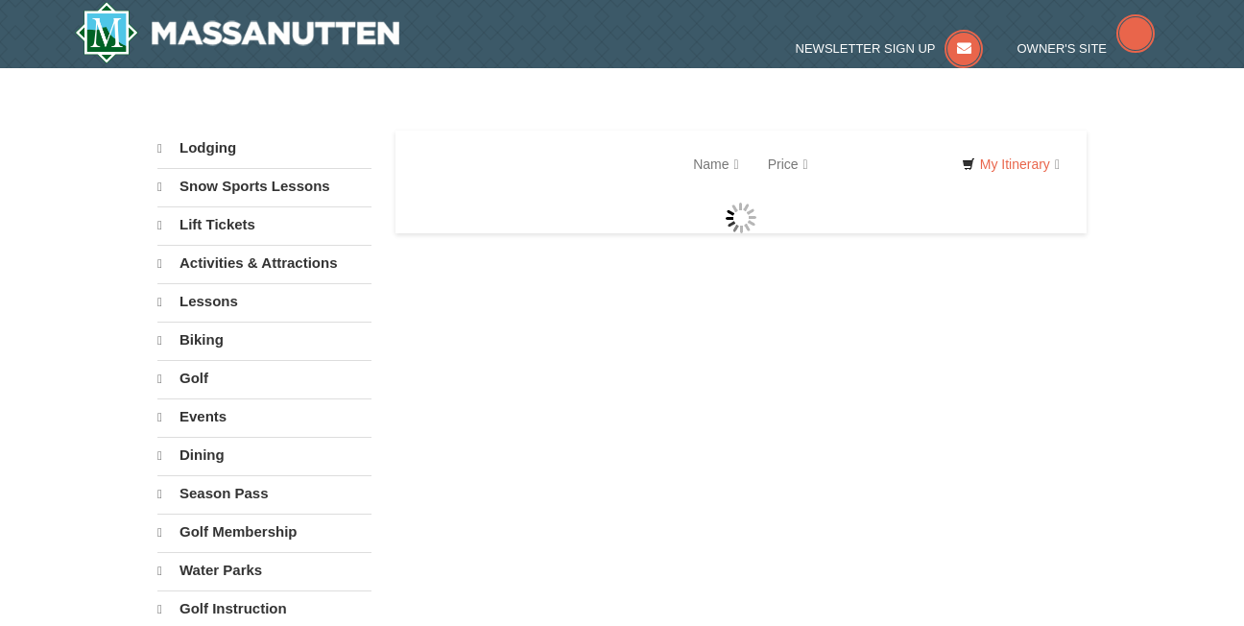
select select "9"
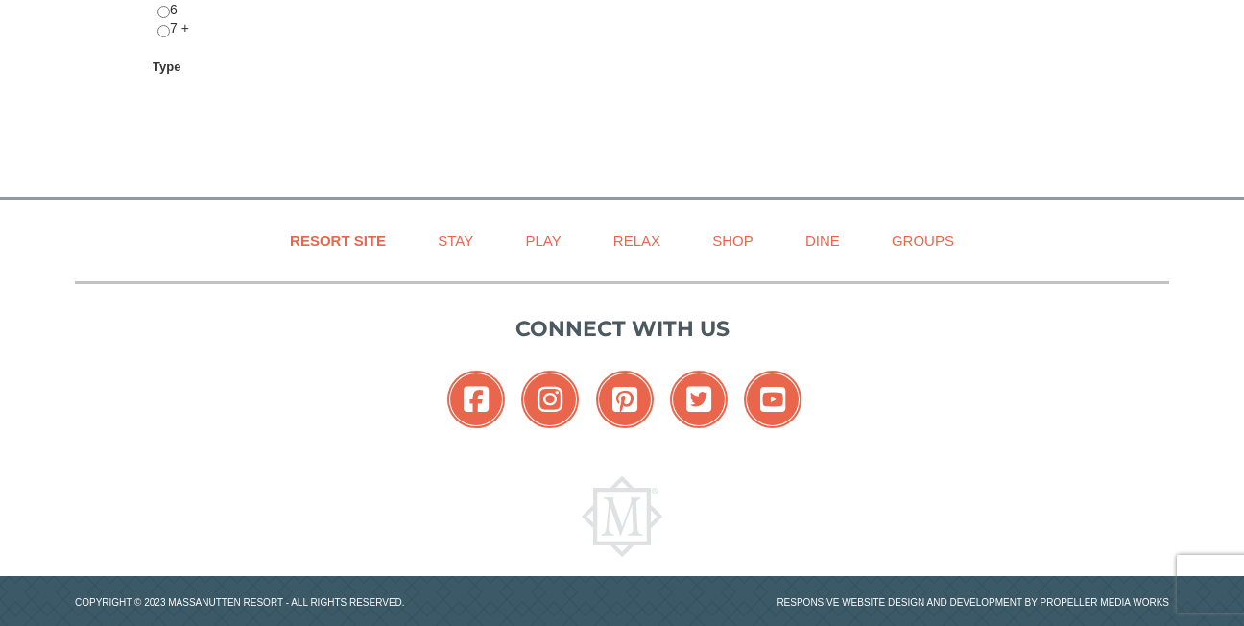
scroll to position [473, 0]
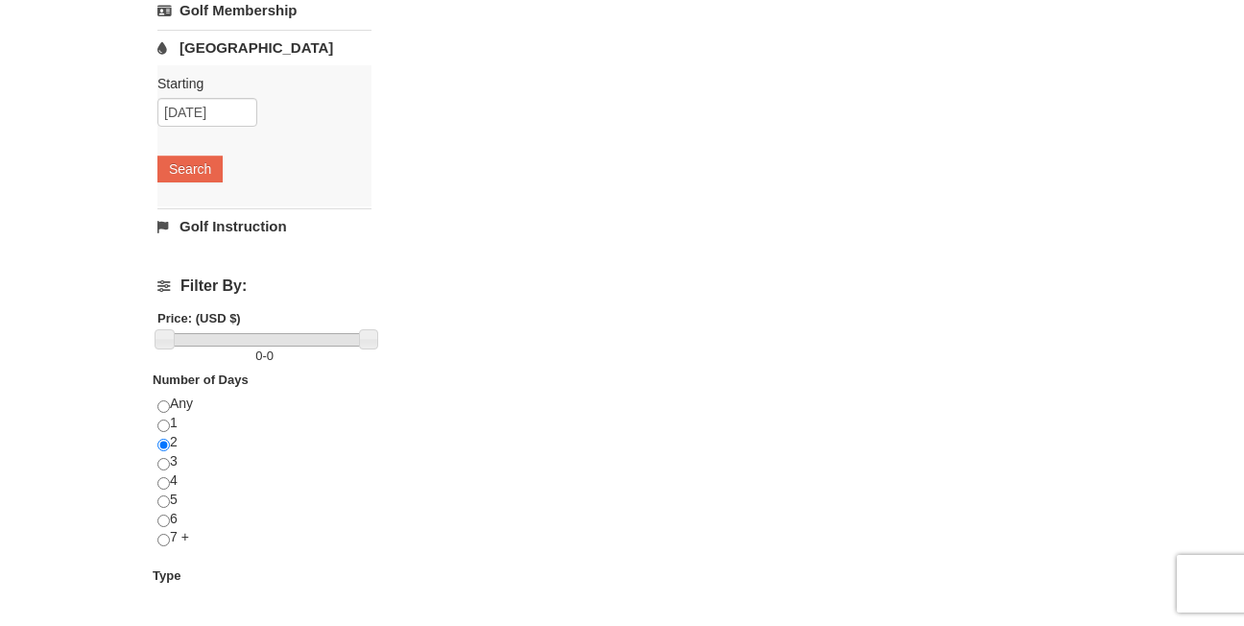
click at [205, 44] on link "[GEOGRAPHIC_DATA]" at bounding box center [264, 48] width 214 height 36
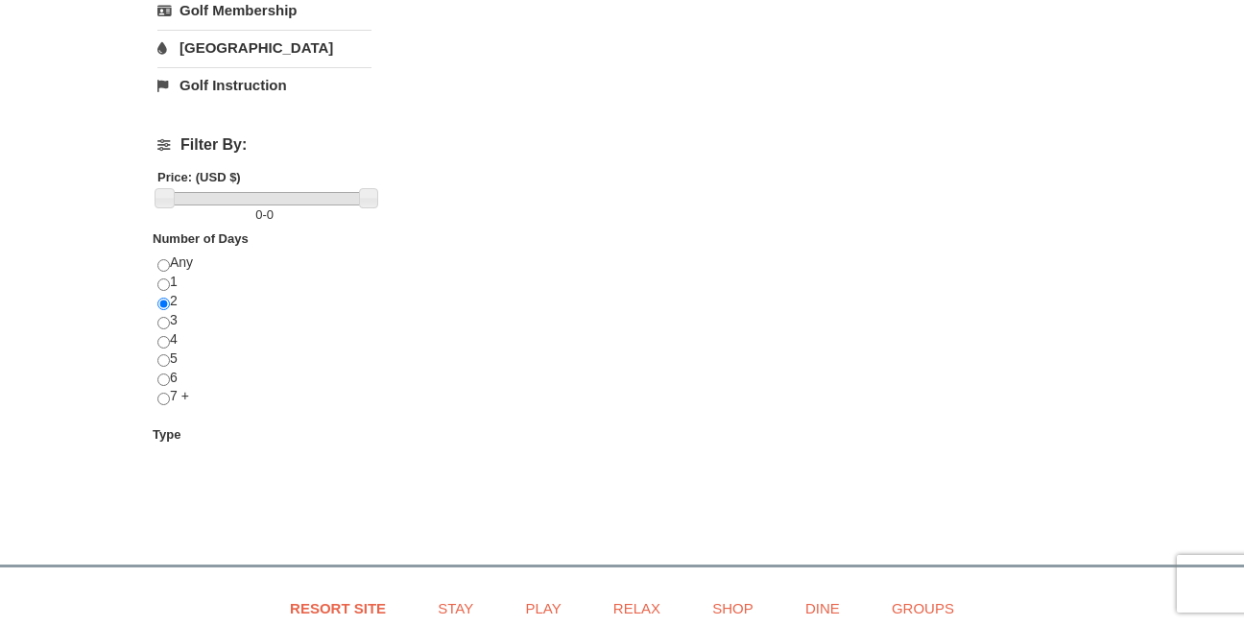
click at [205, 44] on link "[GEOGRAPHIC_DATA]" at bounding box center [264, 48] width 214 height 36
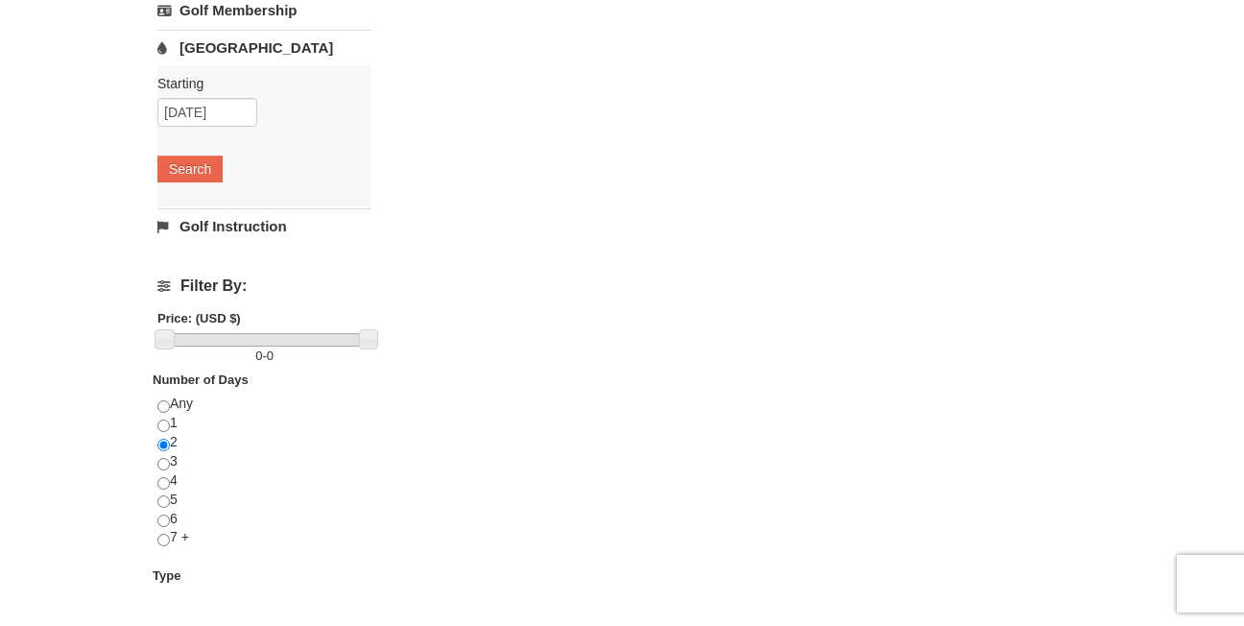
click at [267, 354] on label "0 - 0" at bounding box center [264, 356] width 214 height 19
click at [241, 283] on h4 "Filter By:" at bounding box center [264, 285] width 214 height 17
drag, startPoint x: 361, startPoint y: 343, endPoint x: 328, endPoint y: 343, distance: 32.6
click at [328, 343] on div at bounding box center [265, 339] width 205 height 13
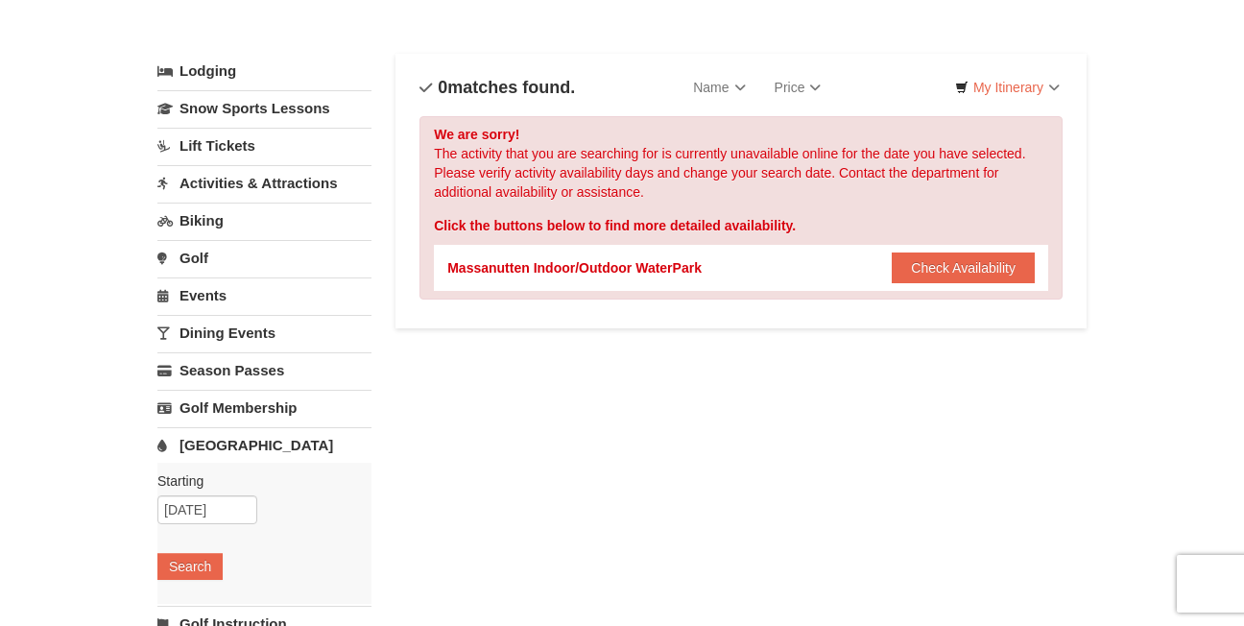
scroll to position [0, 0]
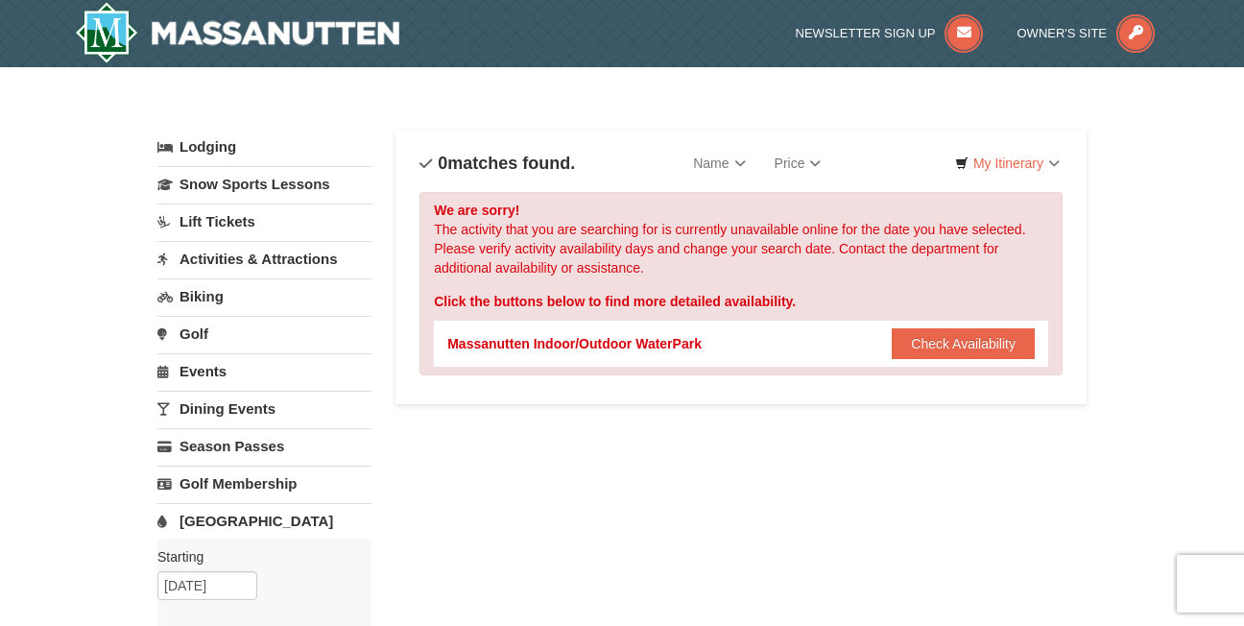
click at [798, 346] on div "Massanutten Indoor/Outdoor WaterPark Check Availability Show Availability Calen…" at bounding box center [740, 344] width 587 height 46
click at [944, 341] on button "Check Availability" at bounding box center [963, 343] width 143 height 31
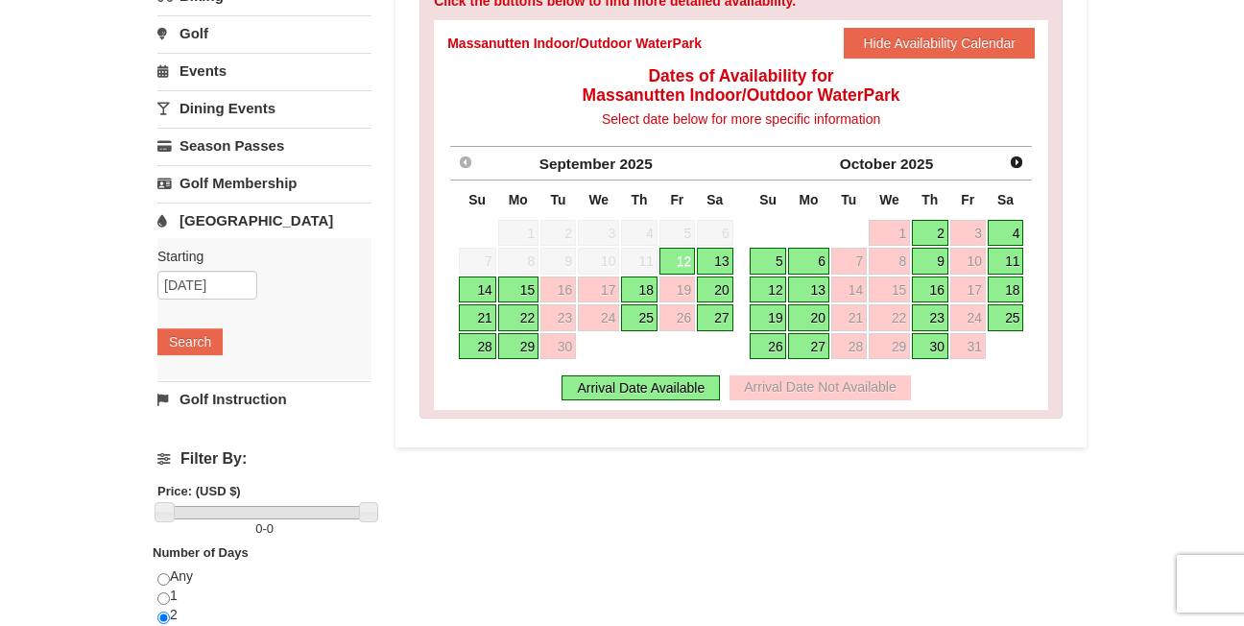
scroll to position [302, 0]
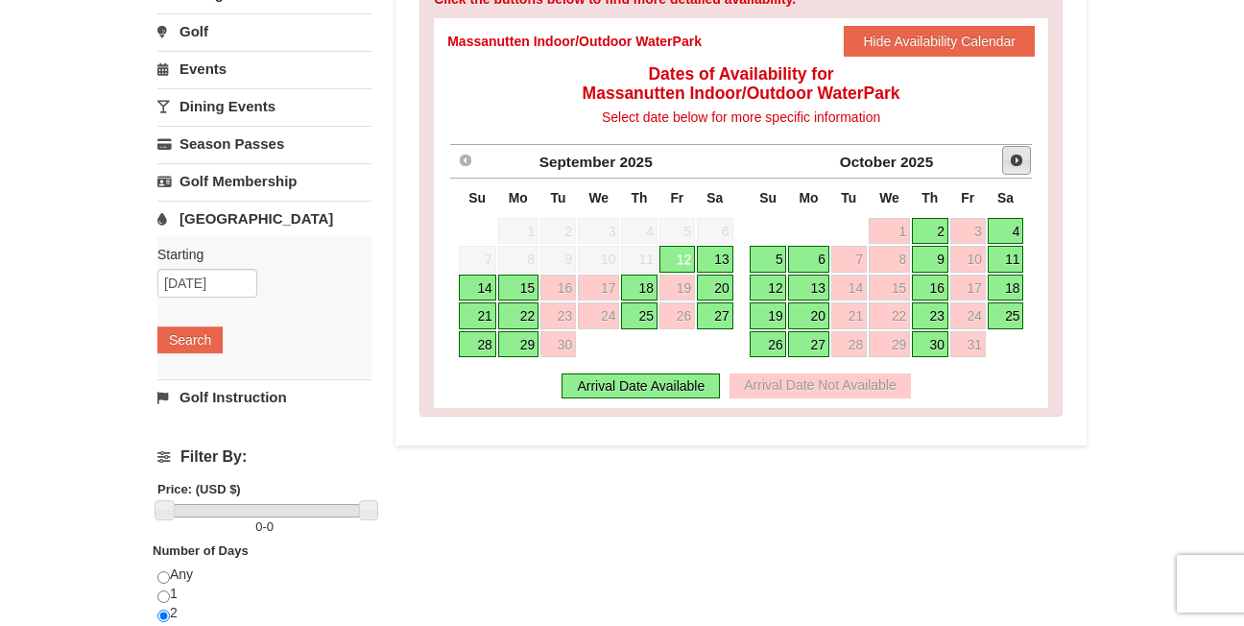
click at [1022, 167] on span "Next" at bounding box center [1016, 160] width 15 height 15
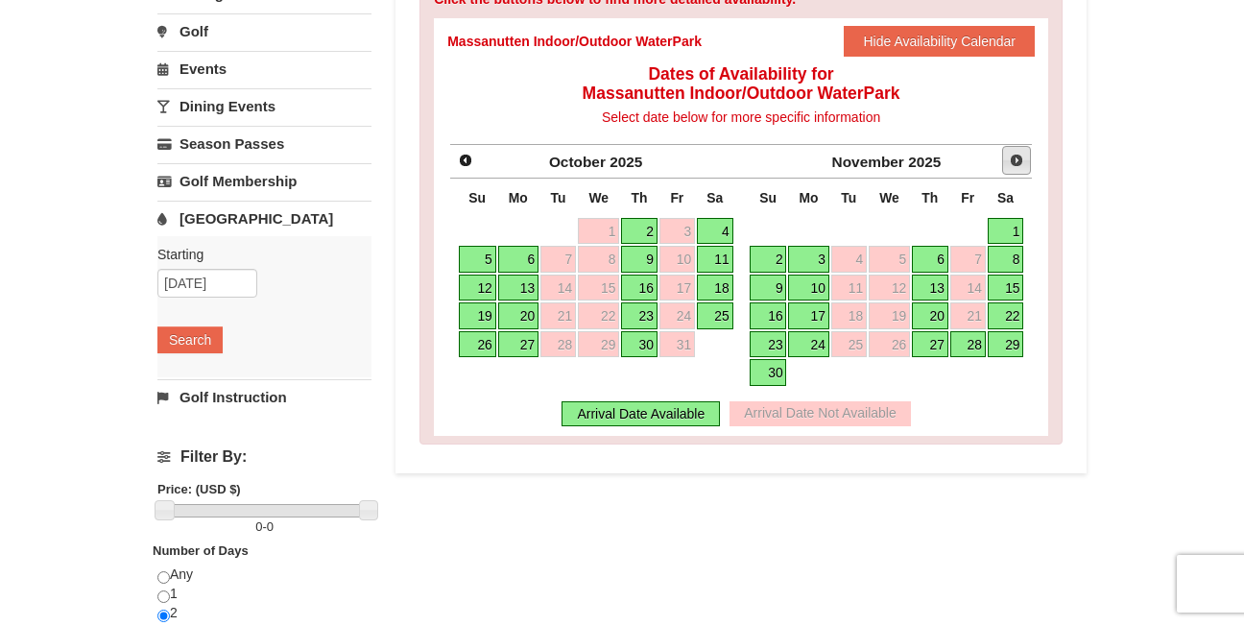
click at [1014, 156] on span "Next" at bounding box center [1016, 160] width 15 height 15
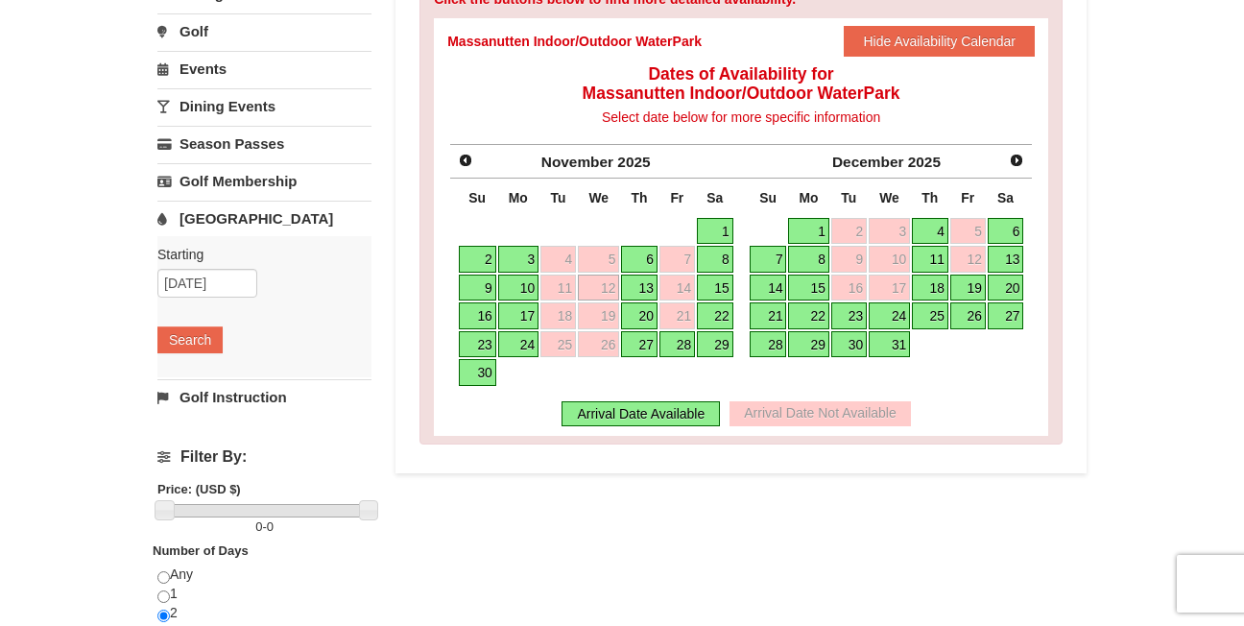
click at [923, 230] on link "4" at bounding box center [930, 231] width 36 height 27
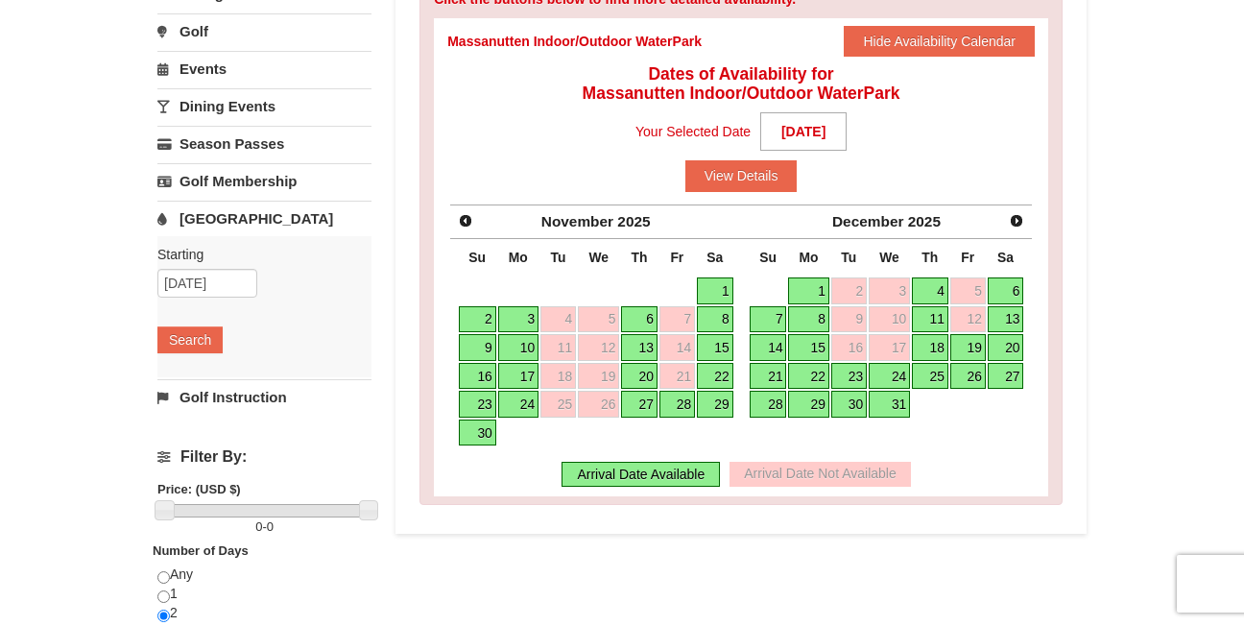
click at [998, 290] on link "6" at bounding box center [1006, 290] width 36 height 27
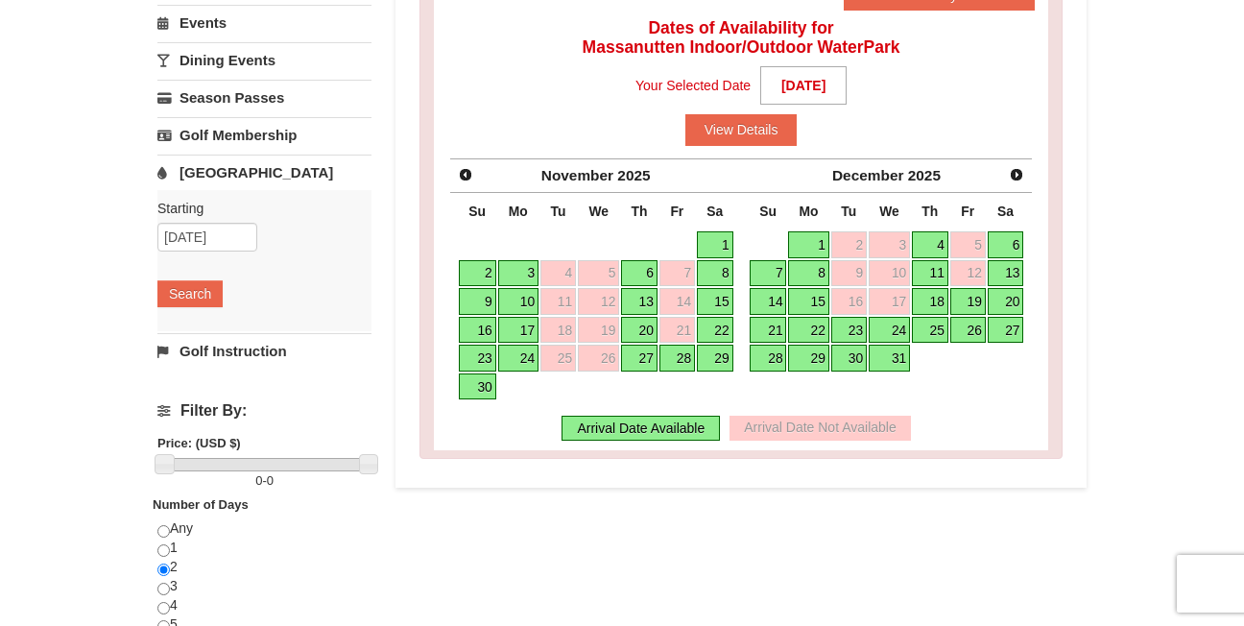
scroll to position [344, 0]
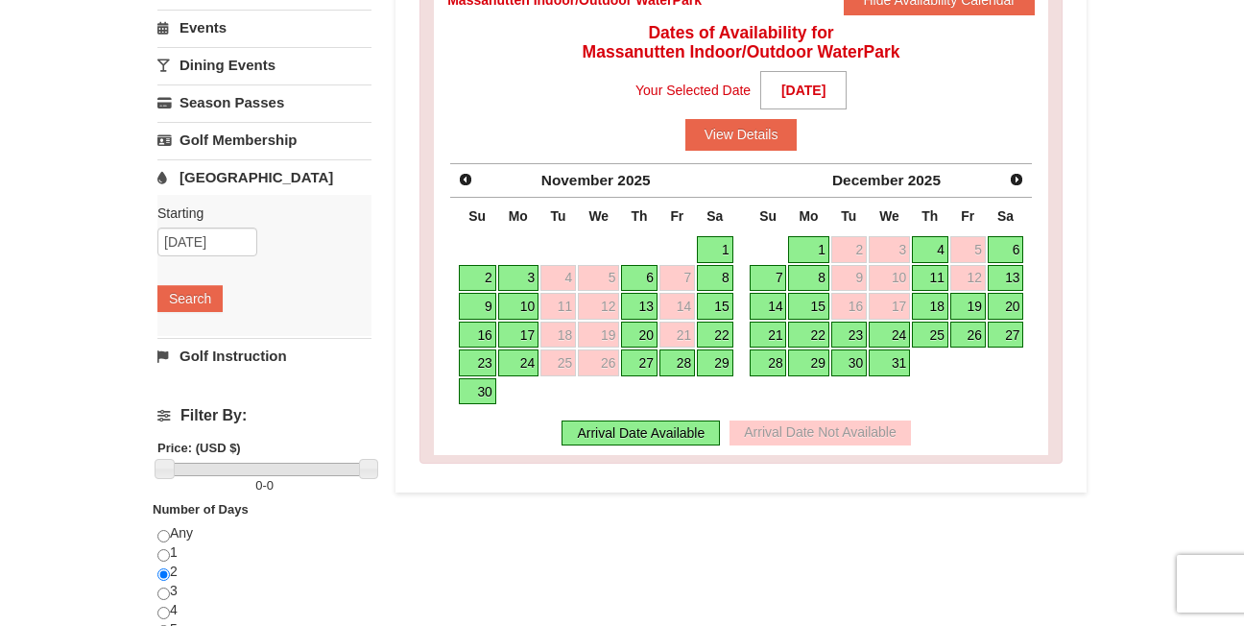
click at [936, 247] on link "4" at bounding box center [930, 249] width 36 height 27
click at [776, 145] on button "View Details" at bounding box center [741, 134] width 112 height 31
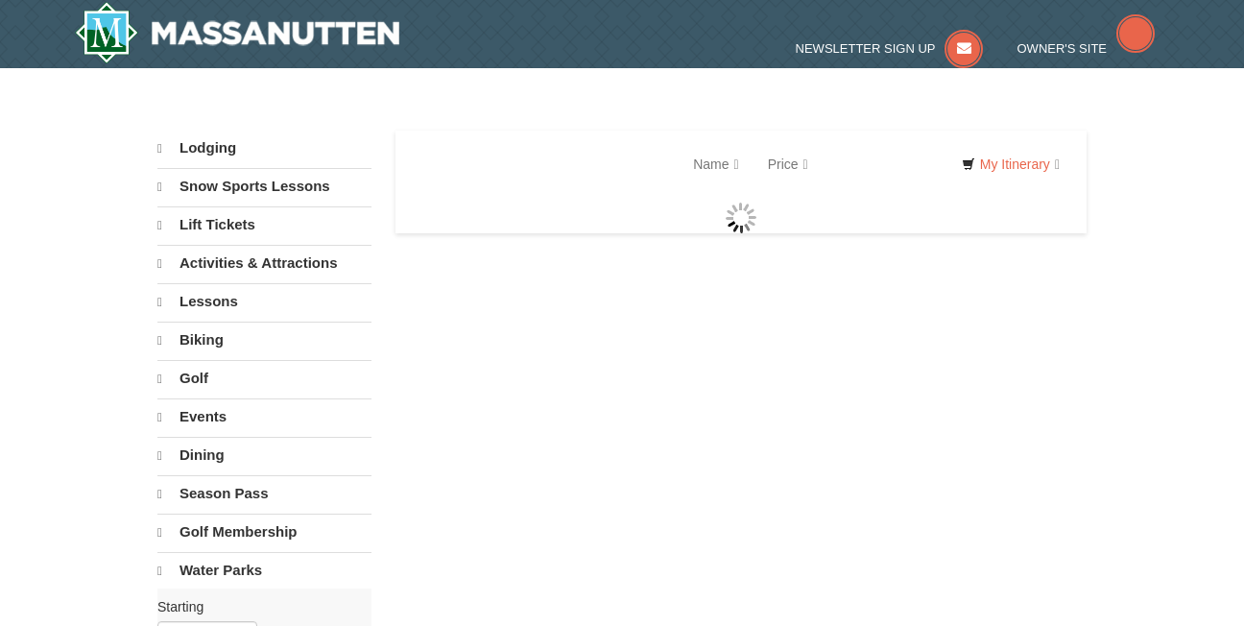
select select "9"
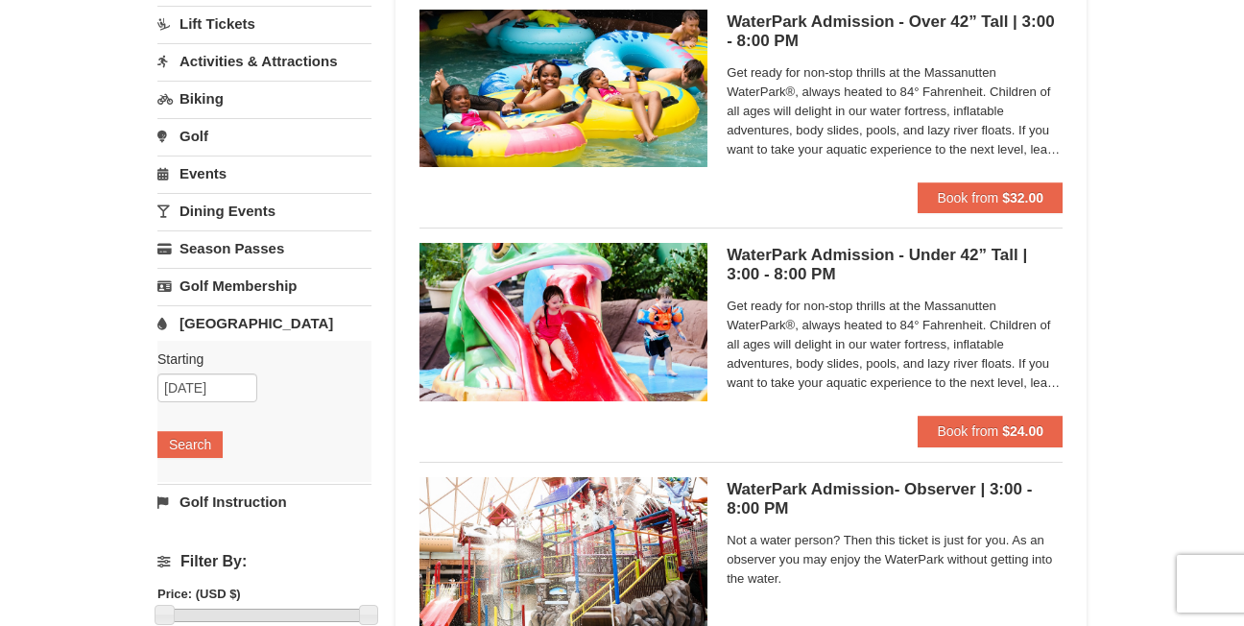
scroll to position [186, 0]
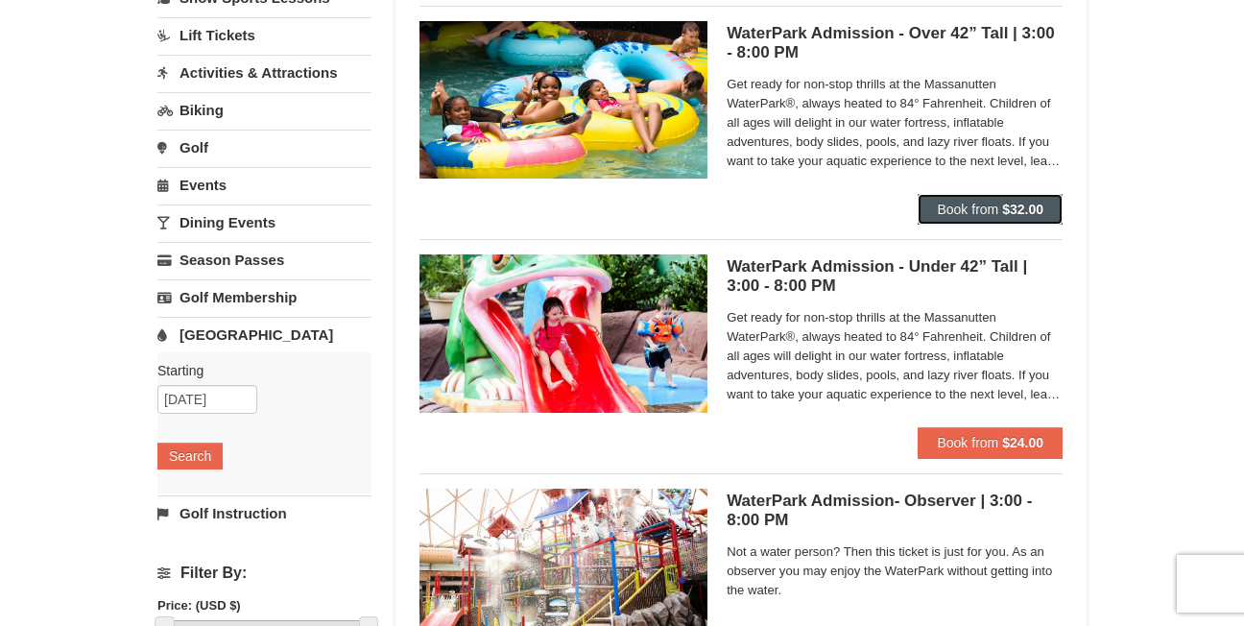
click at [1049, 214] on button "Book from $32.00" at bounding box center [990, 209] width 145 height 31
